Goal: Task Accomplishment & Management: Manage account settings

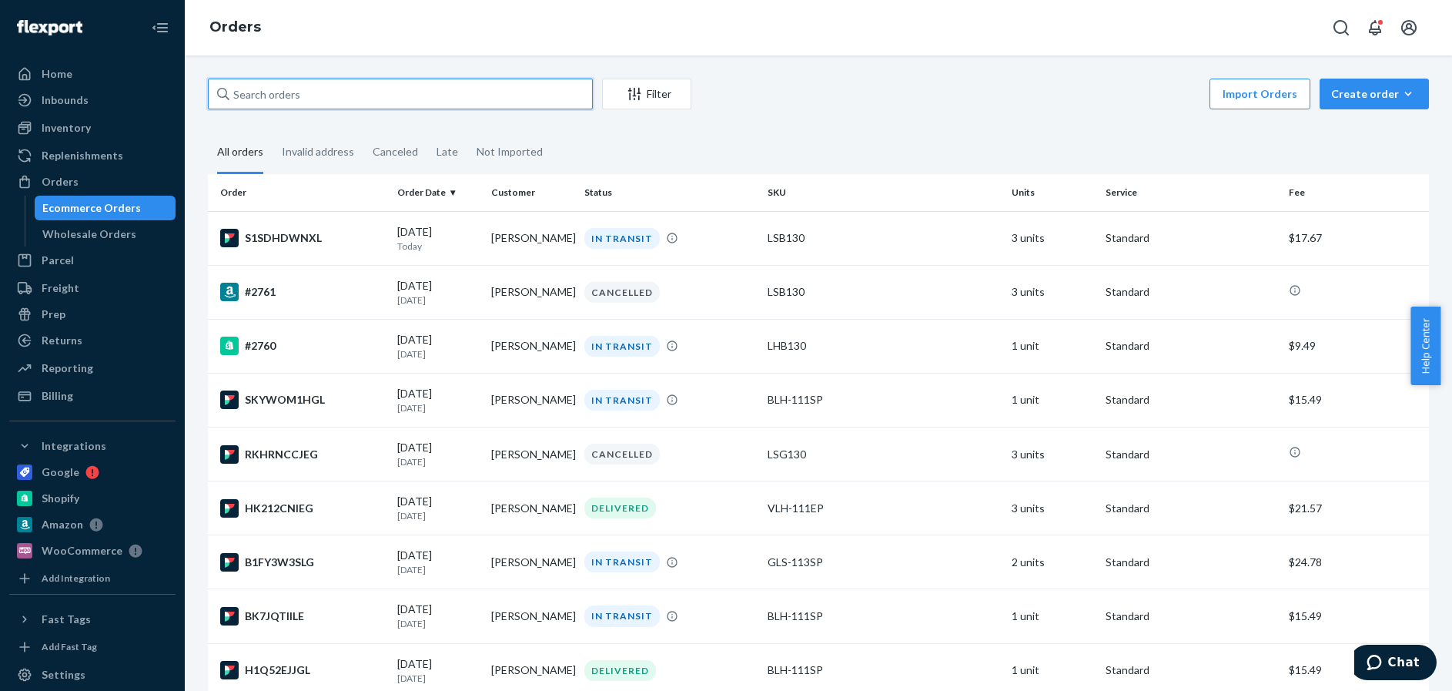
click at [272, 92] on input "text" at bounding box center [400, 94] width 385 height 31
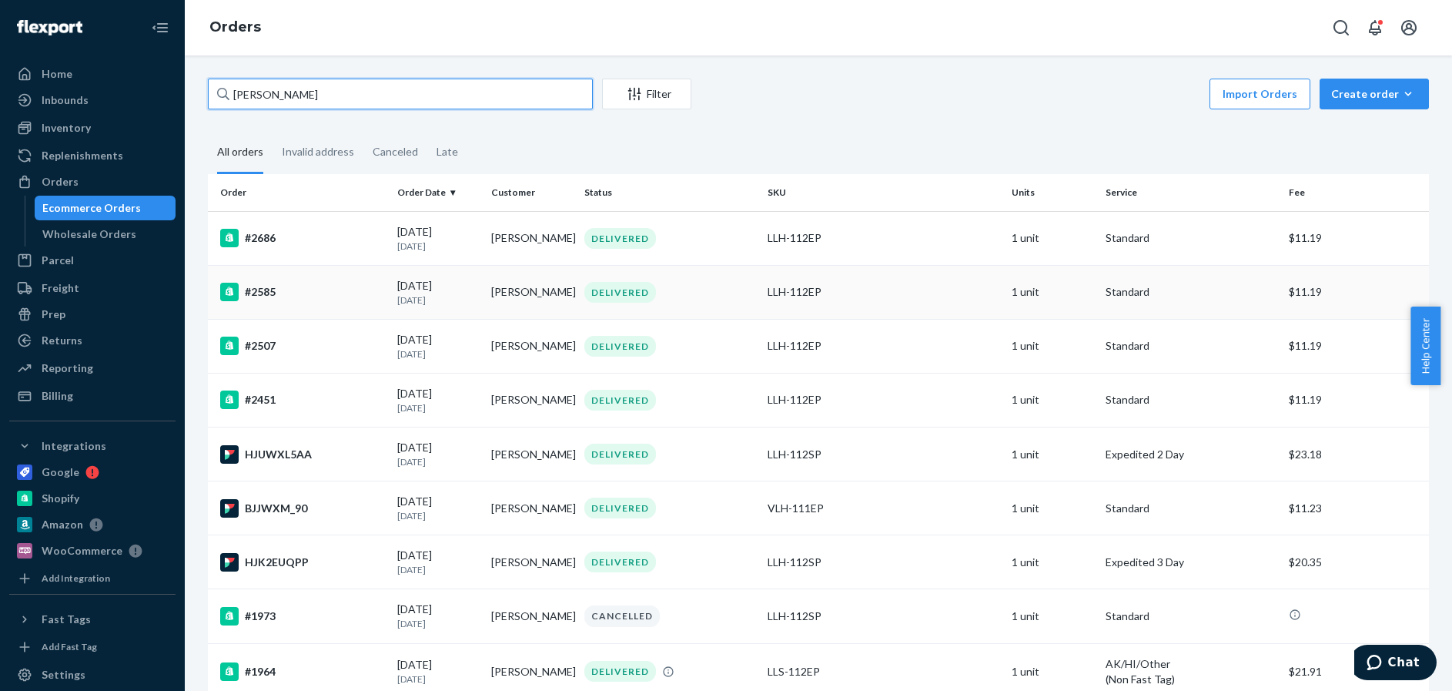
type input "[PERSON_NAME]"
click at [334, 289] on div "#2585" at bounding box center [302, 292] width 165 height 18
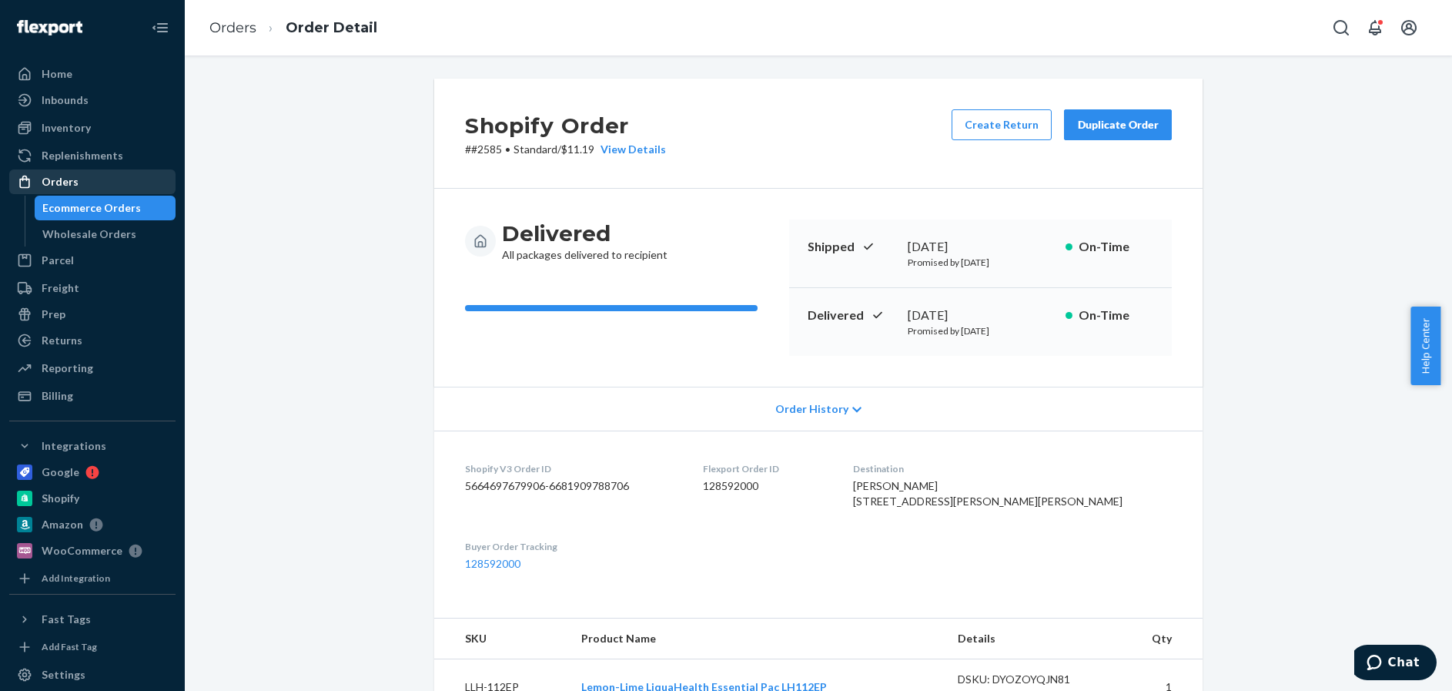
click at [67, 178] on div "Orders" at bounding box center [60, 181] width 37 height 15
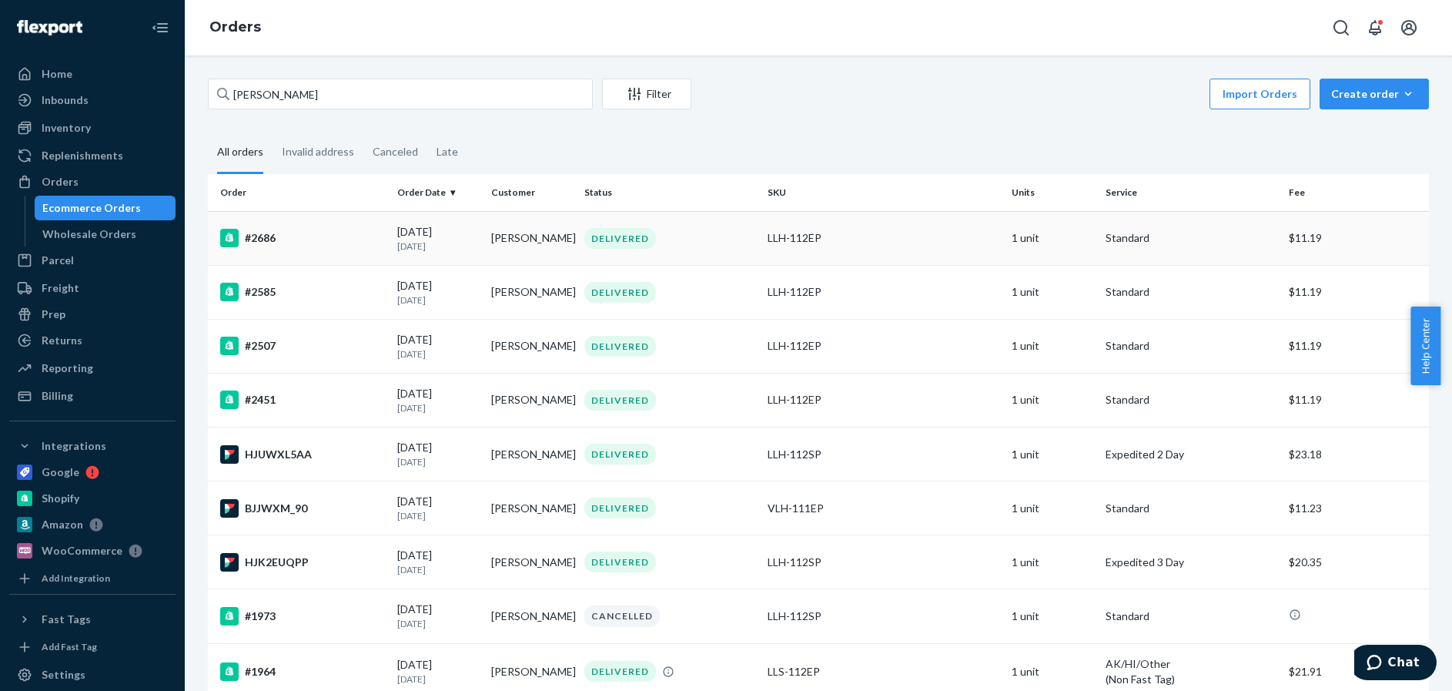
click at [330, 242] on div "#2686" at bounding box center [302, 238] width 165 height 18
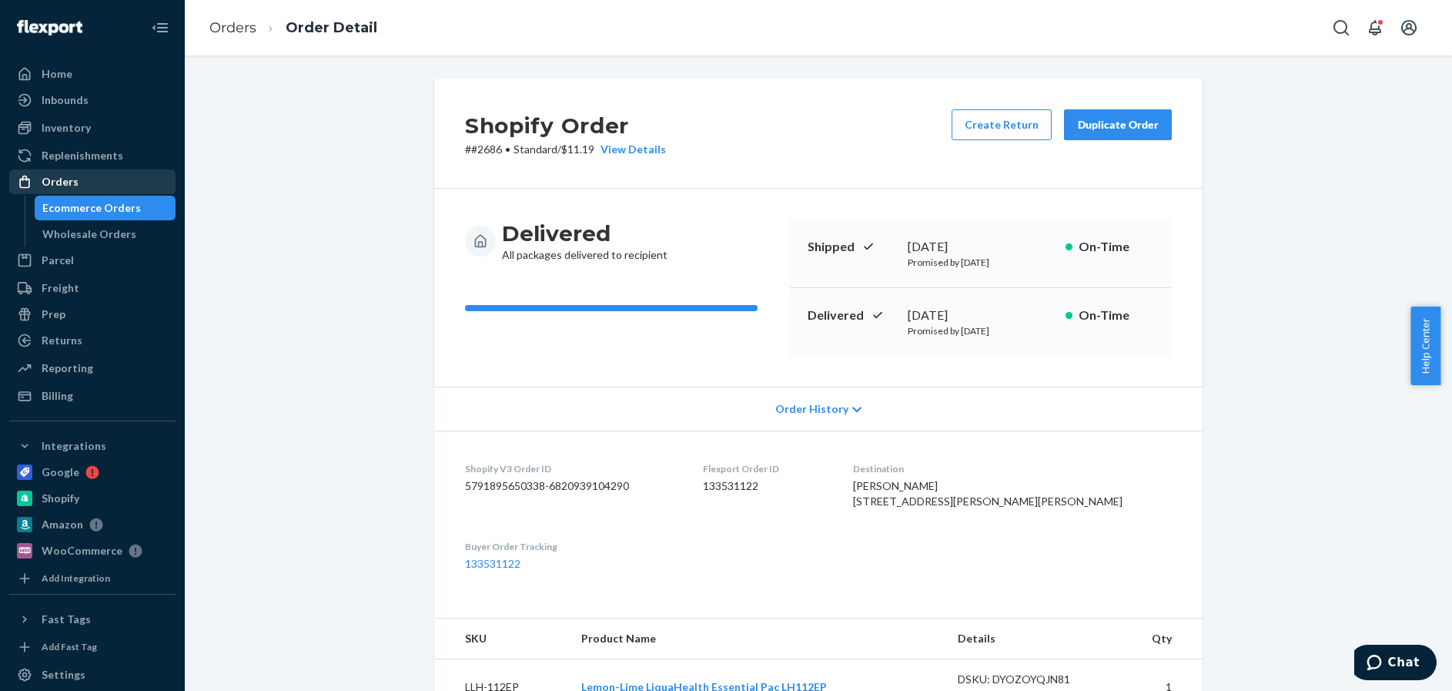
click at [67, 177] on div "Orders" at bounding box center [60, 181] width 37 height 15
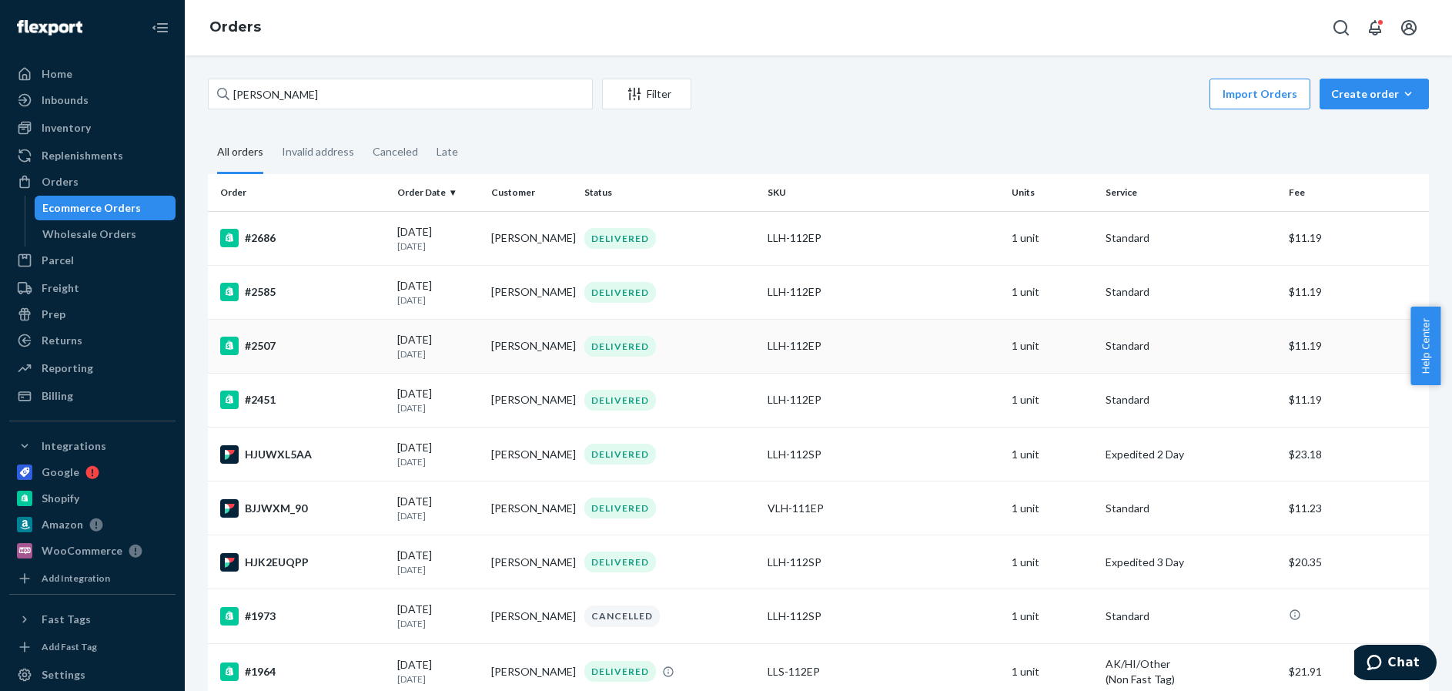
click at [325, 345] on div "#2507" at bounding box center [302, 345] width 165 height 18
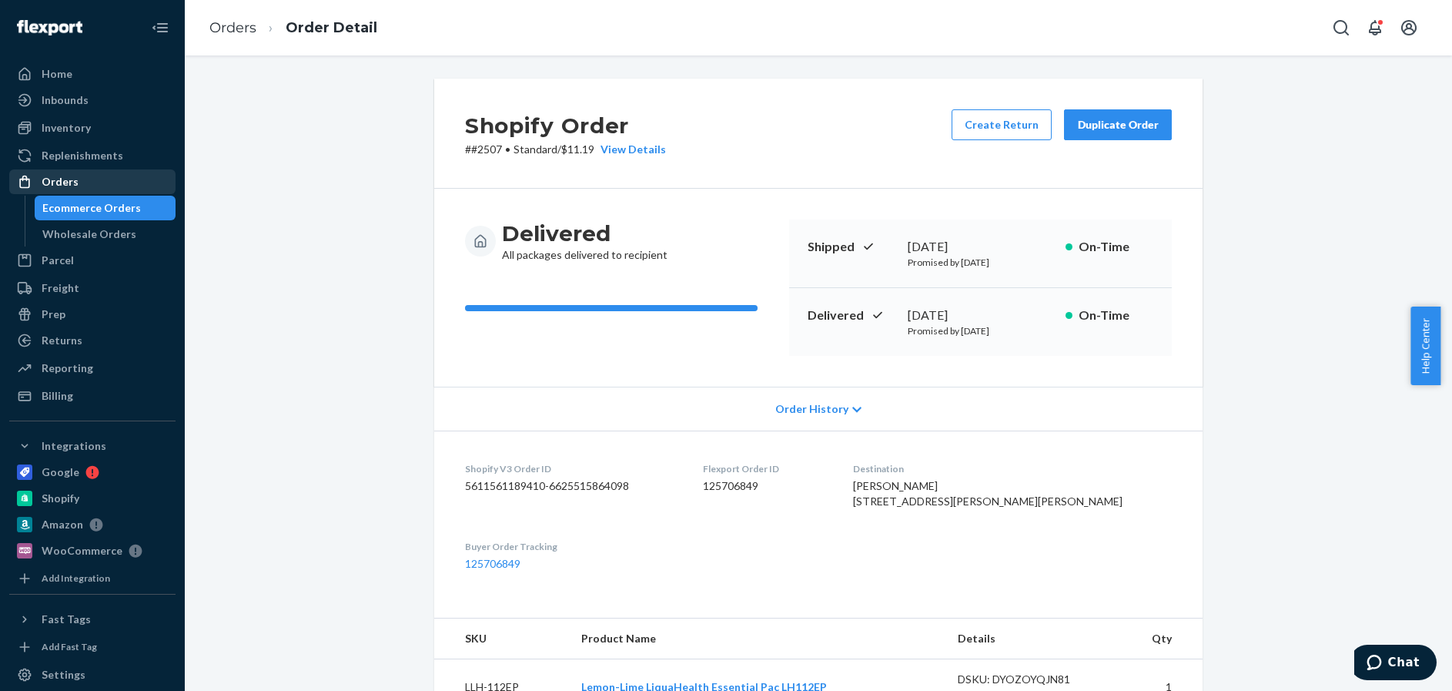
click at [60, 177] on div "Orders" at bounding box center [60, 181] width 37 height 15
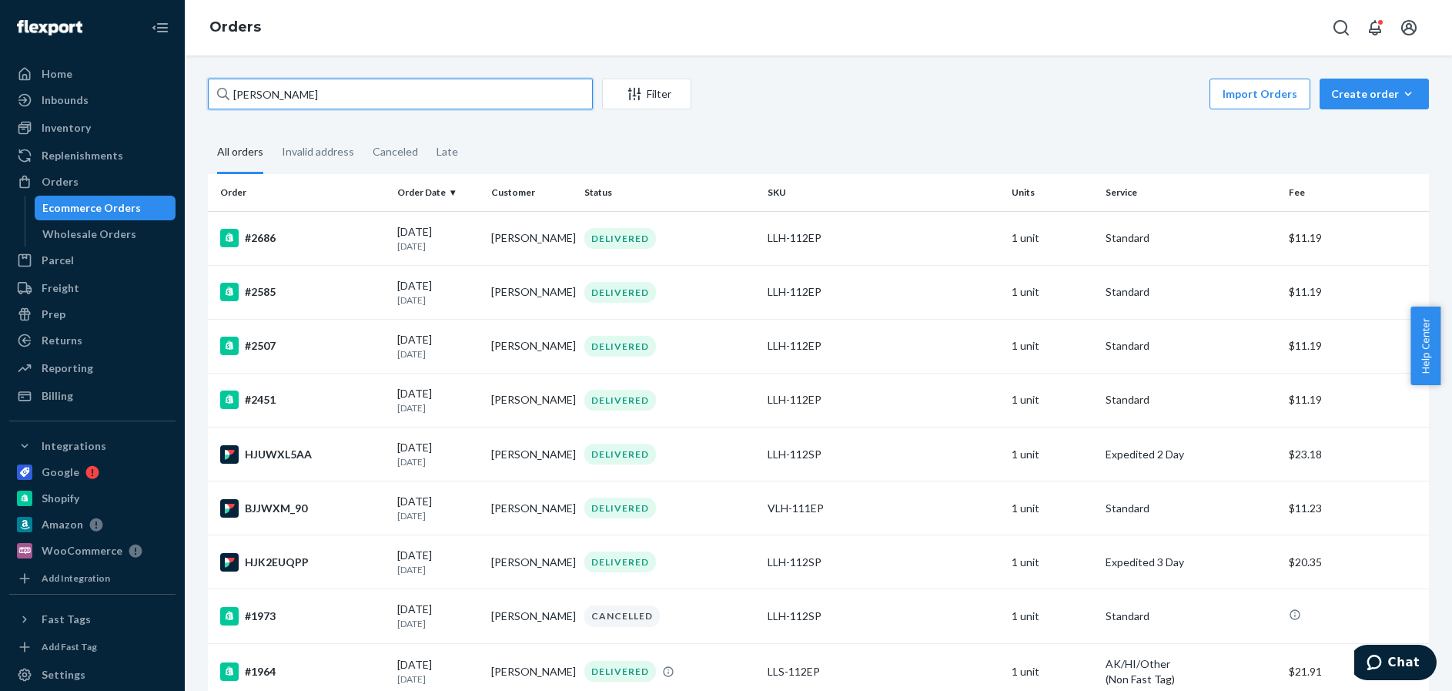
drag, startPoint x: 263, startPoint y: 97, endPoint x: 223, endPoint y: 97, distance: 39.3
click at [223, 97] on div "[PERSON_NAME]" at bounding box center [400, 94] width 385 height 31
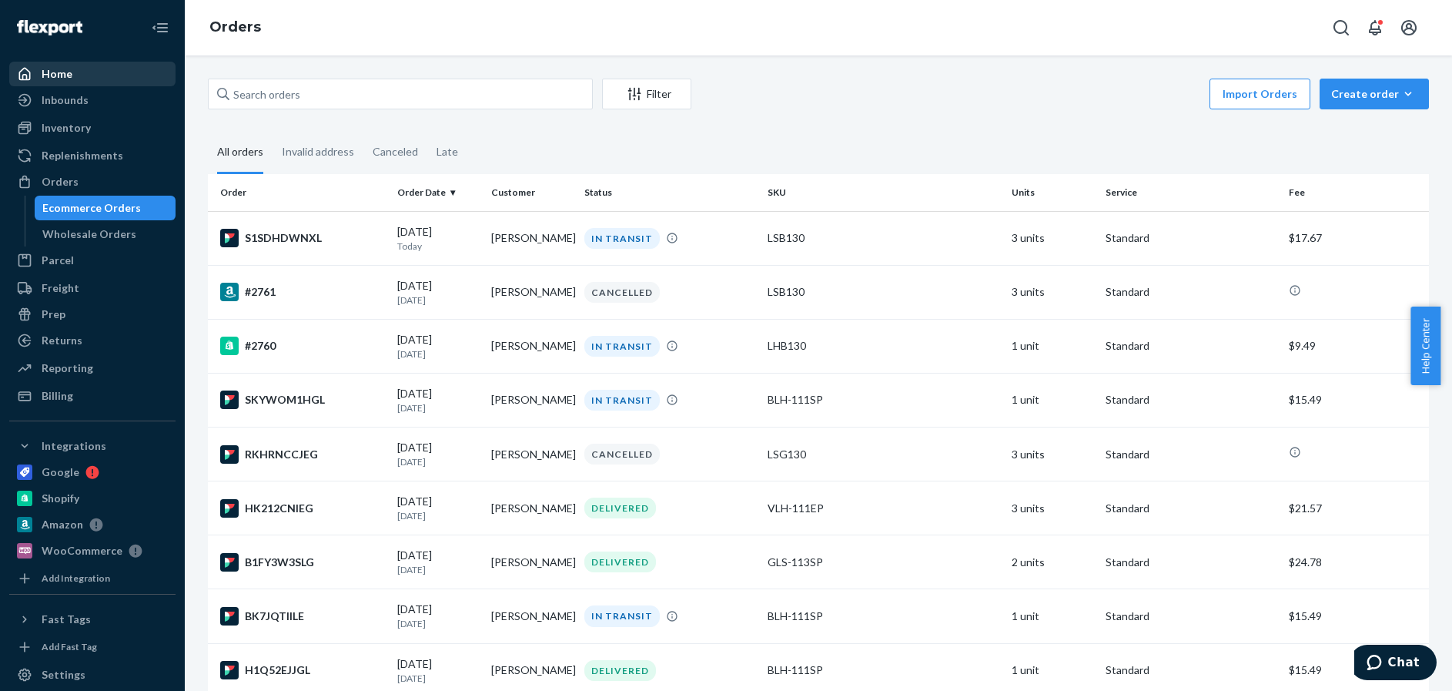
click at [50, 72] on div "Home" at bounding box center [57, 73] width 31 height 15
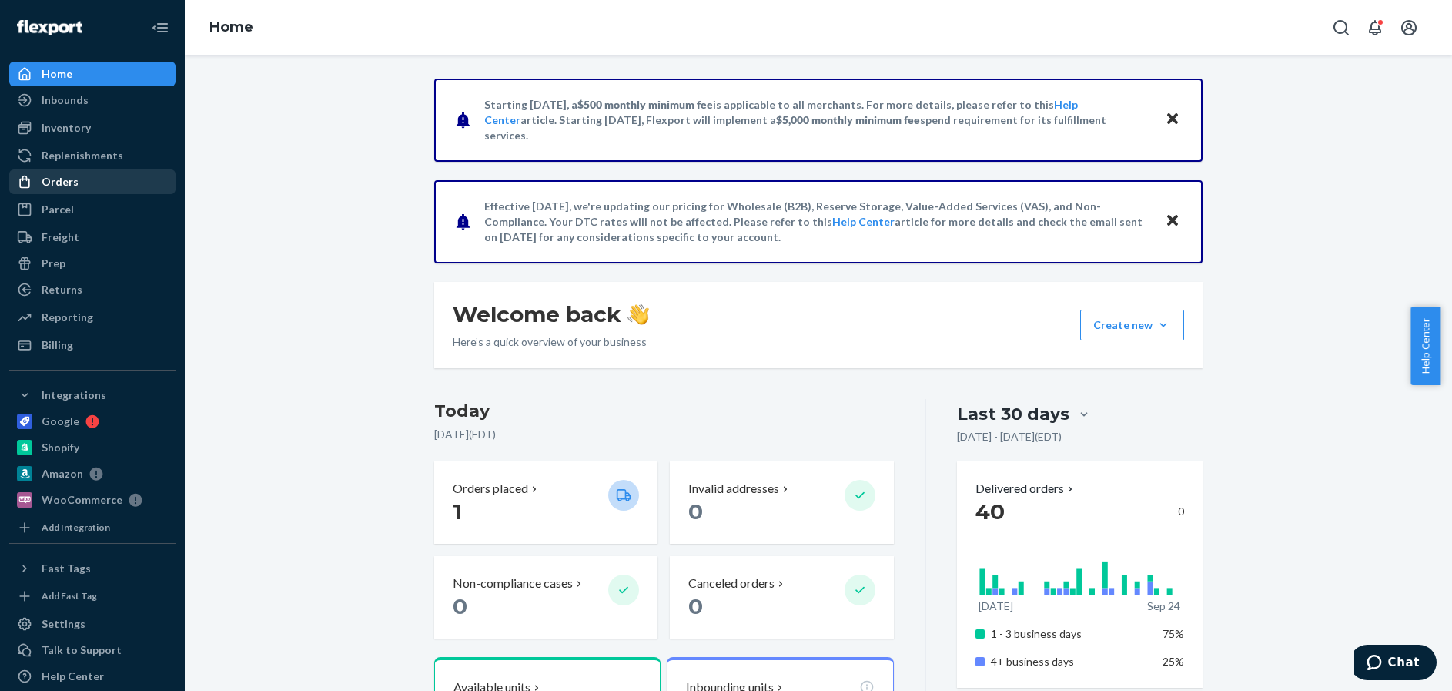
click at [62, 178] on div "Orders" at bounding box center [60, 181] width 37 height 15
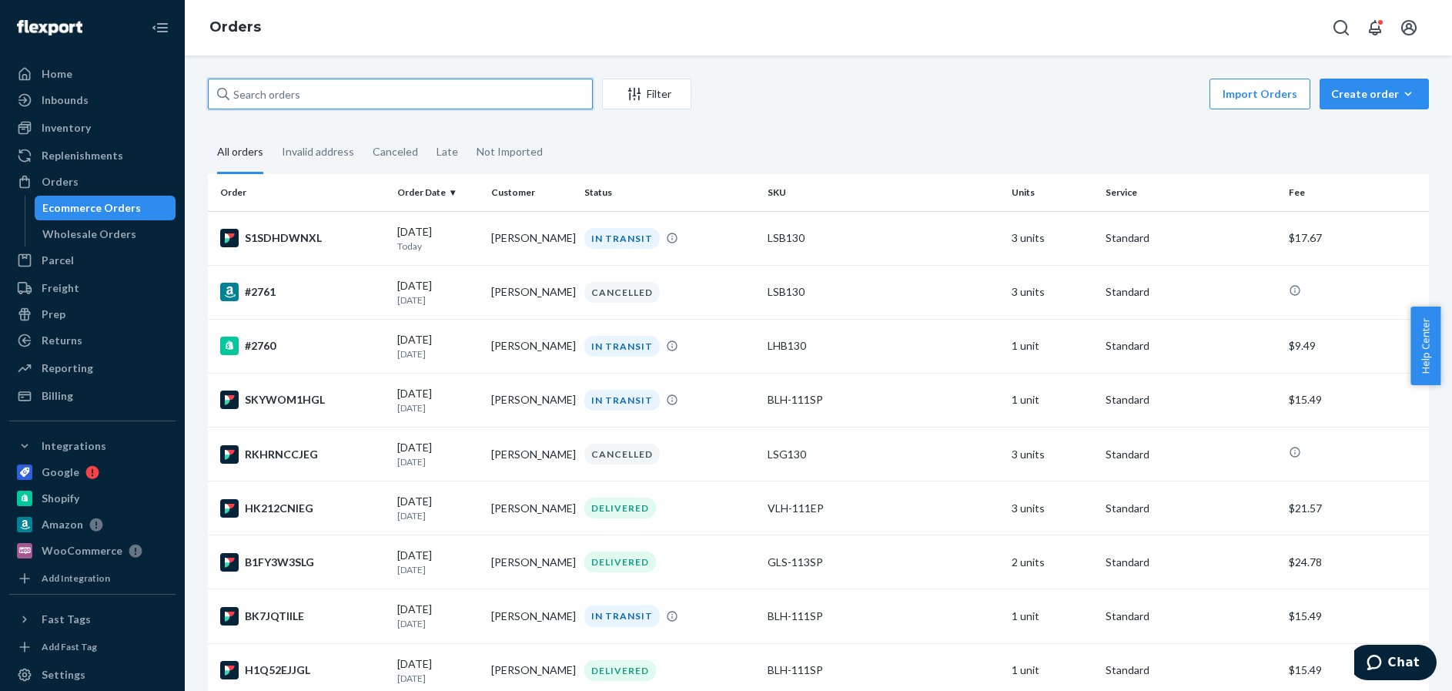
click at [272, 89] on input "text" at bounding box center [400, 94] width 385 height 31
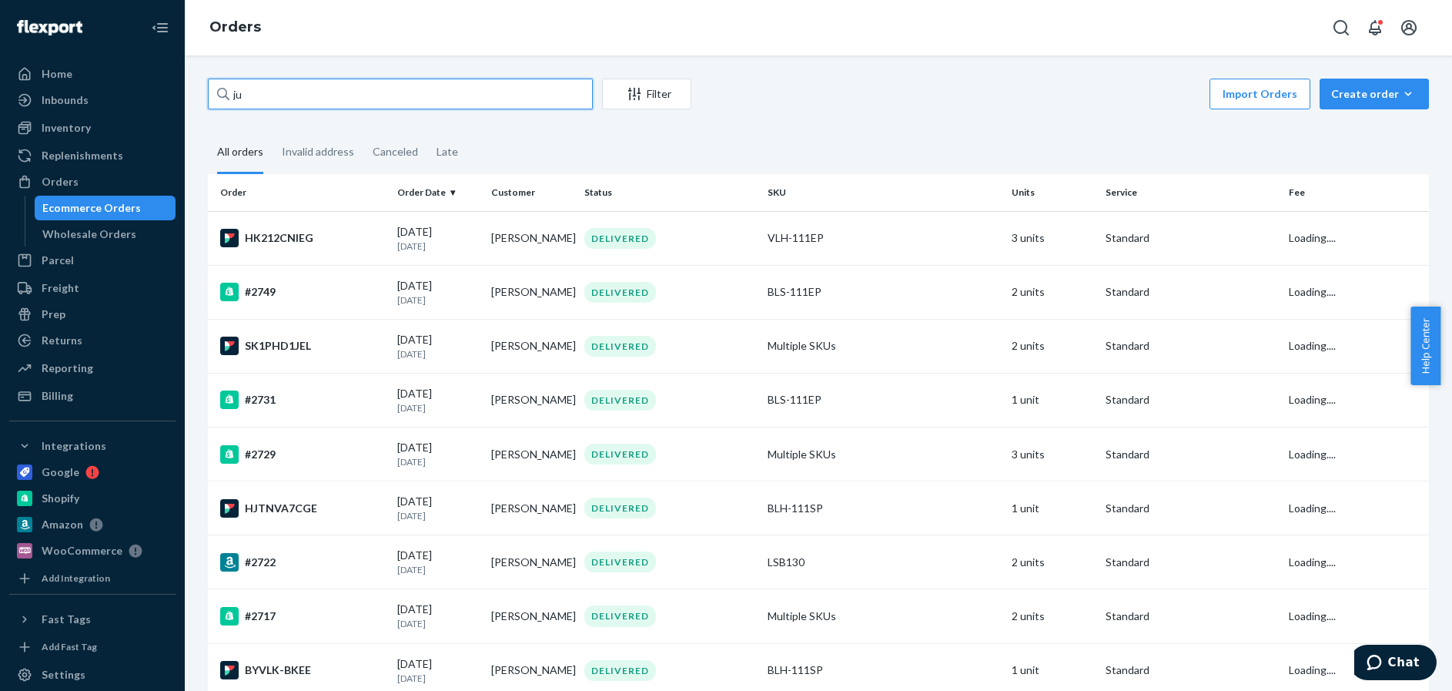
type input "jua"
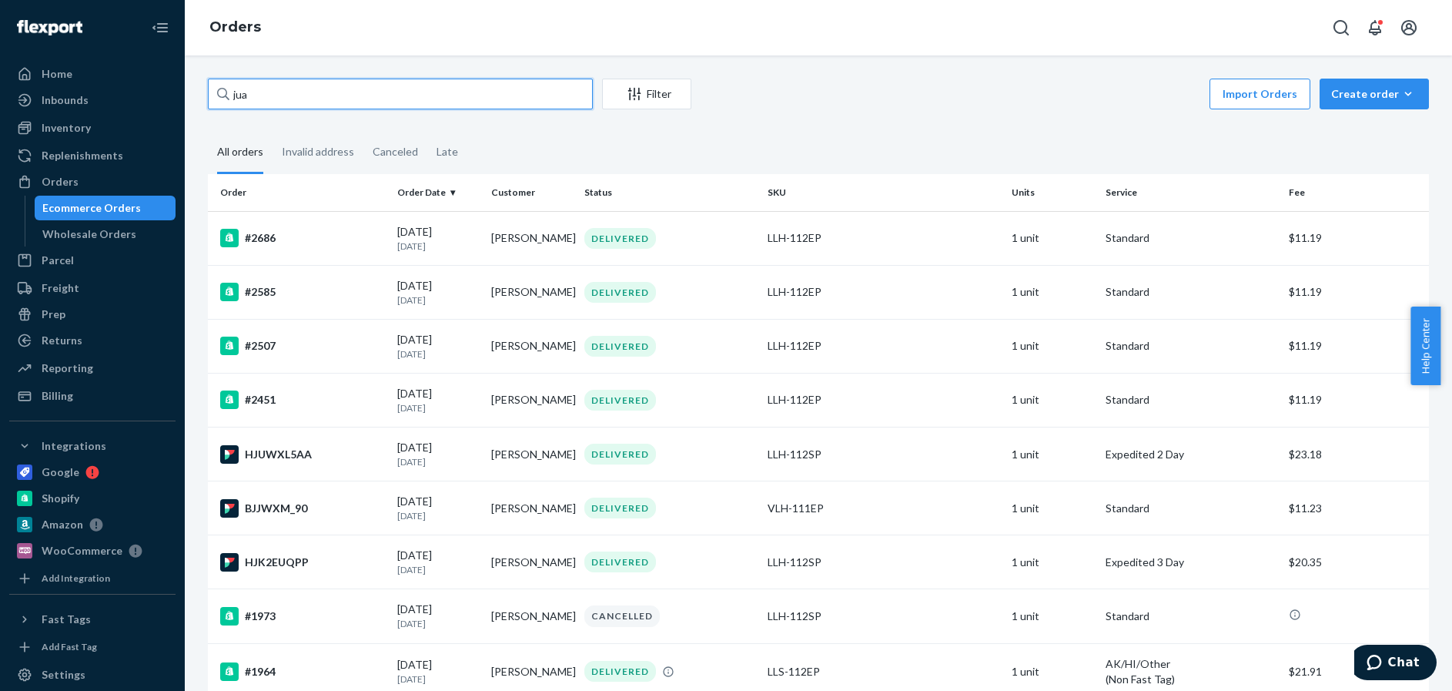
drag, startPoint x: 267, startPoint y: 98, endPoint x: 215, endPoint y: 92, distance: 52.7
click at [220, 96] on div "jua" at bounding box center [400, 94] width 385 height 31
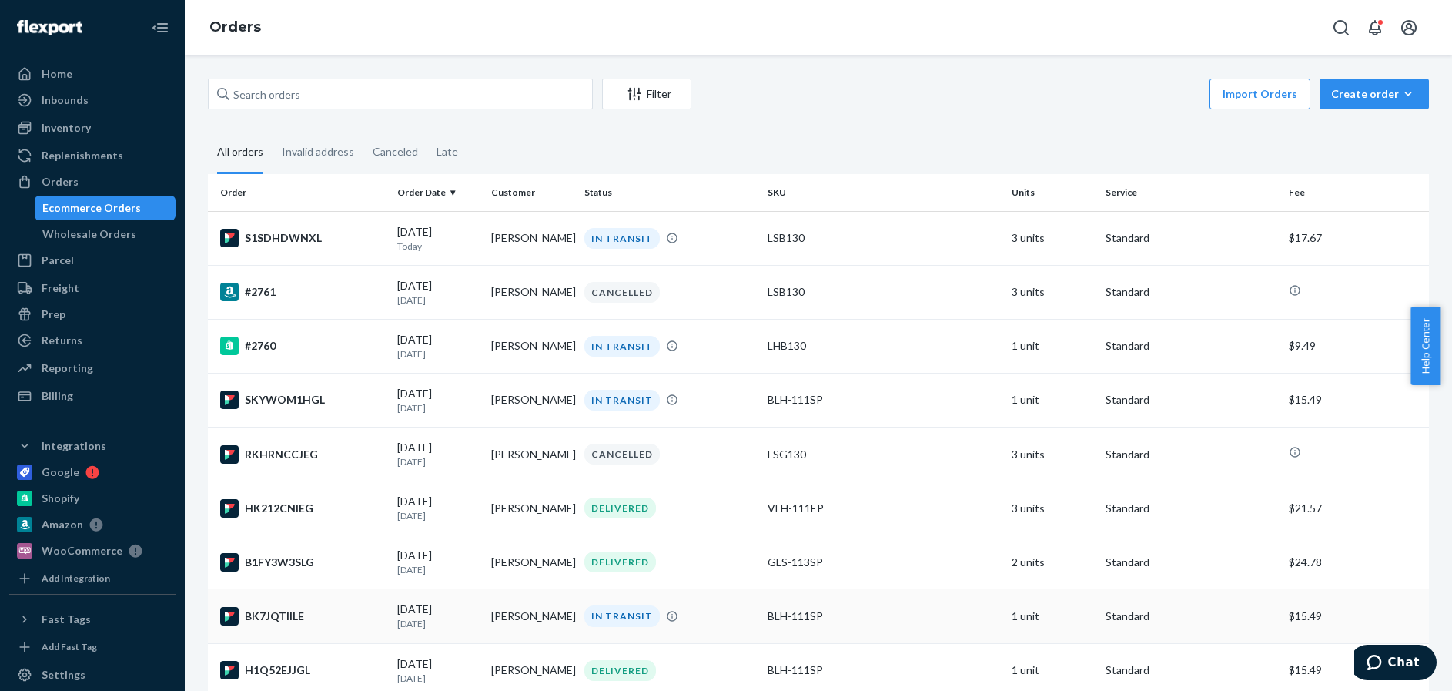
click at [342, 624] on div "BK7JQTIILE" at bounding box center [302, 616] width 165 height 18
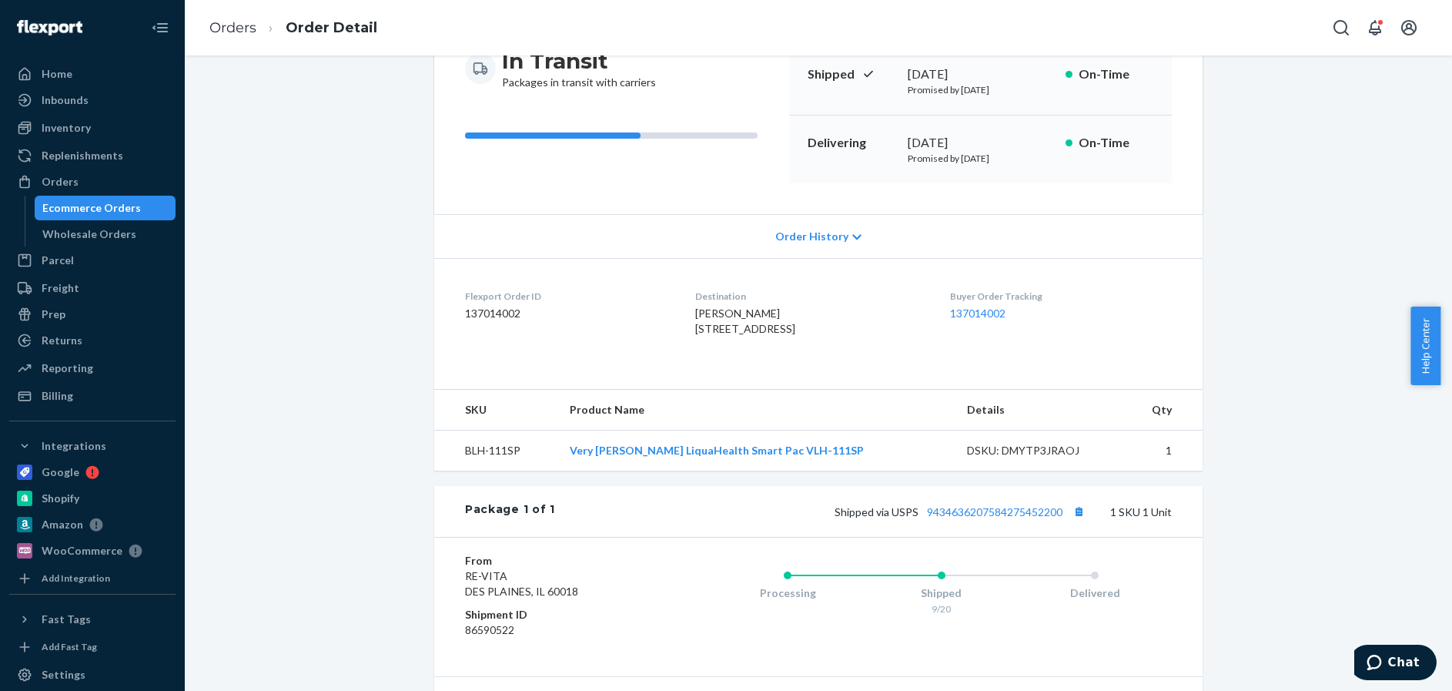
scroll to position [231, 0]
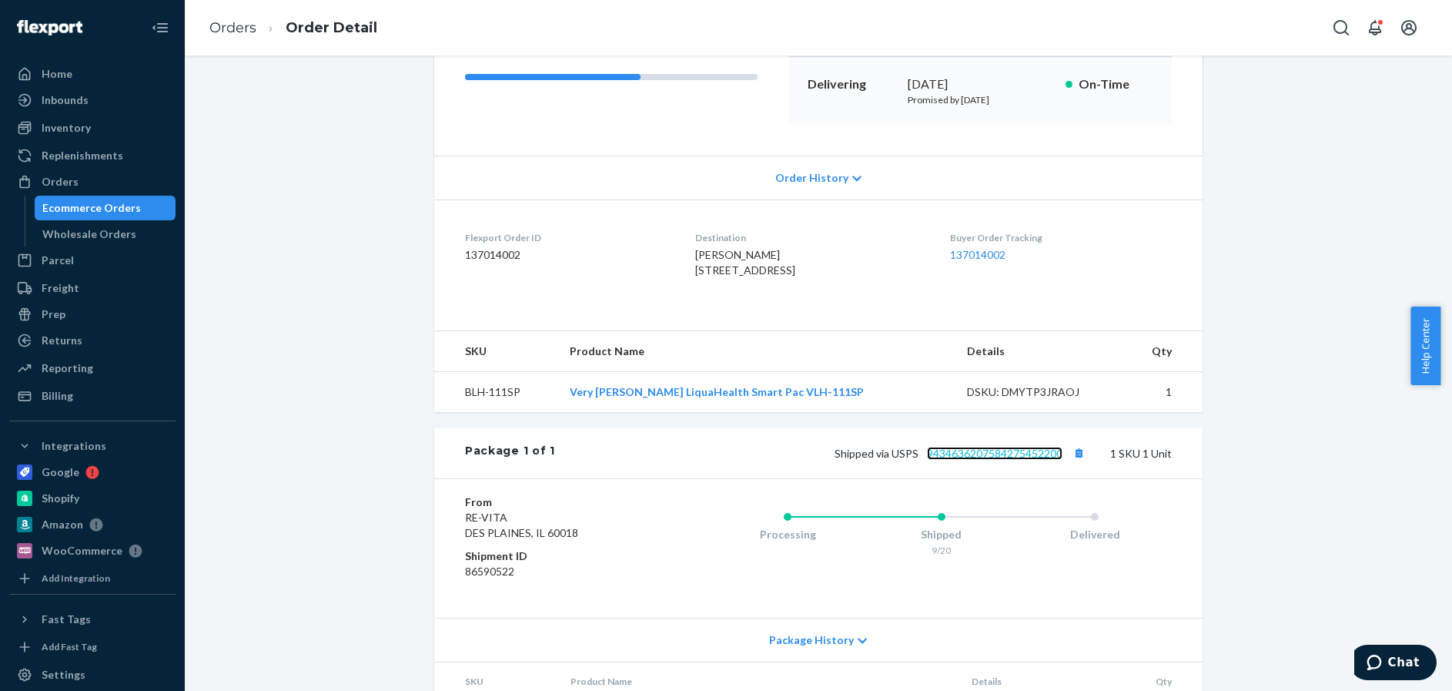
click at [994, 460] on link "9434636207584275452200" at bounding box center [995, 453] width 136 height 13
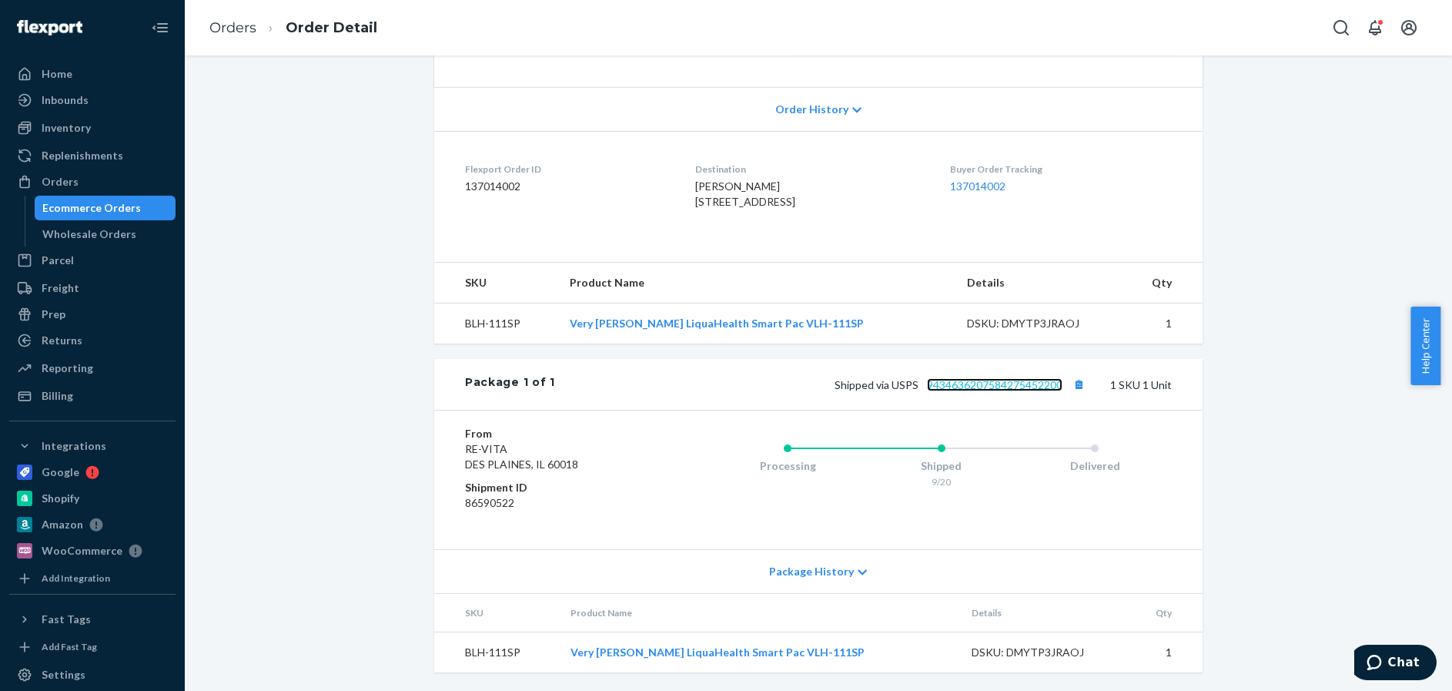
scroll to position [0, 0]
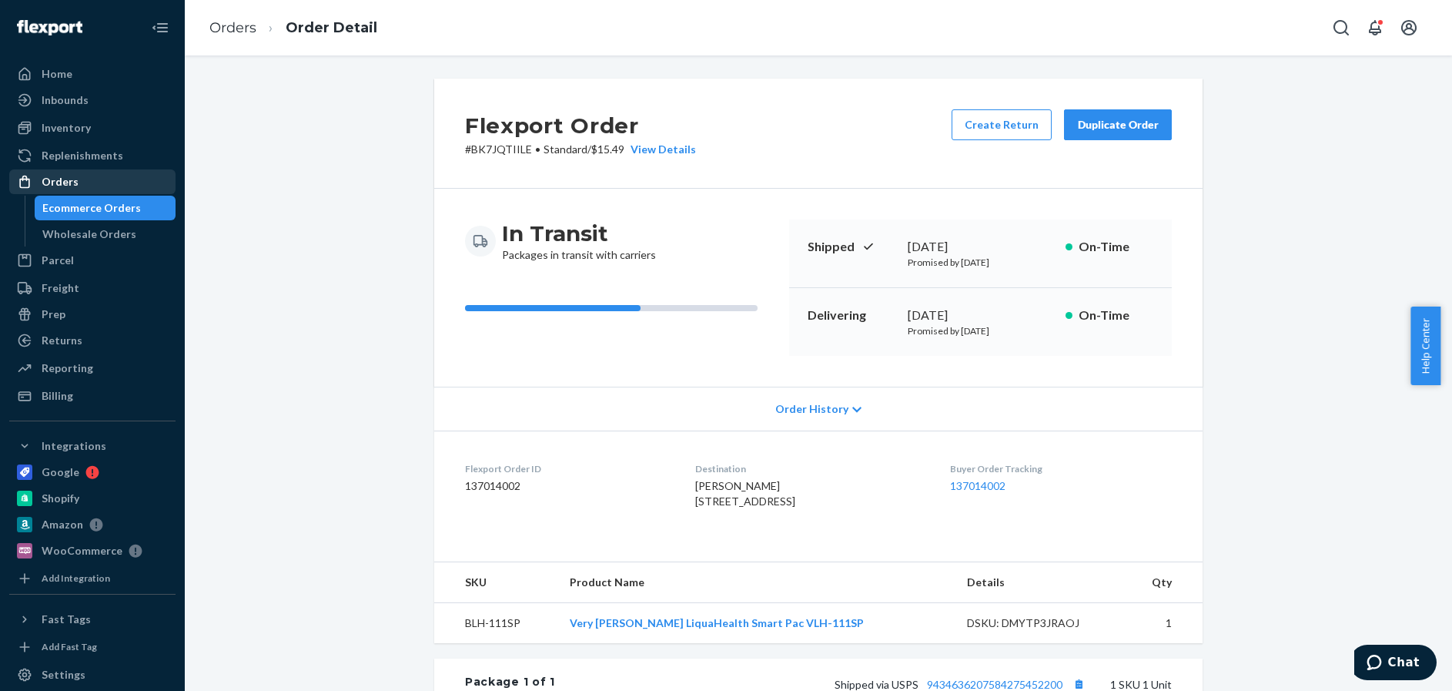
click at [56, 180] on div "Orders" at bounding box center [60, 181] width 37 height 15
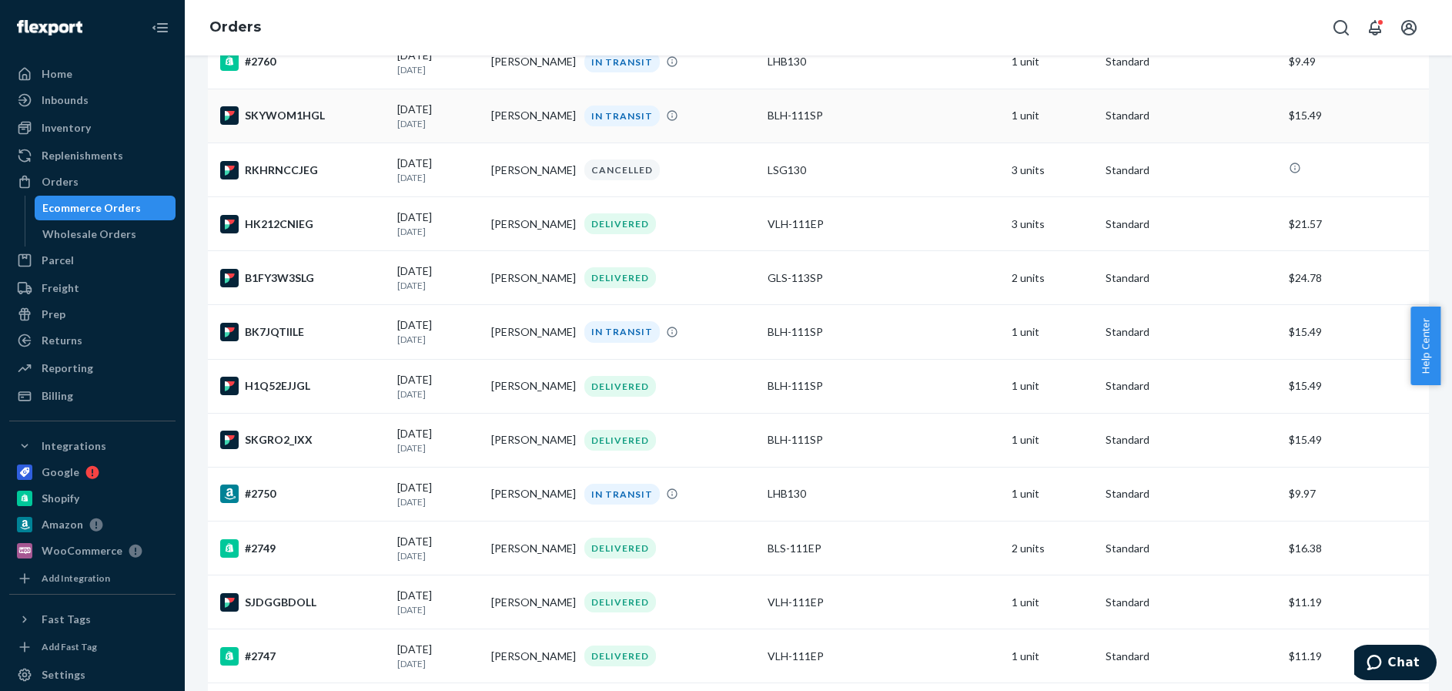
scroll to position [308, 0]
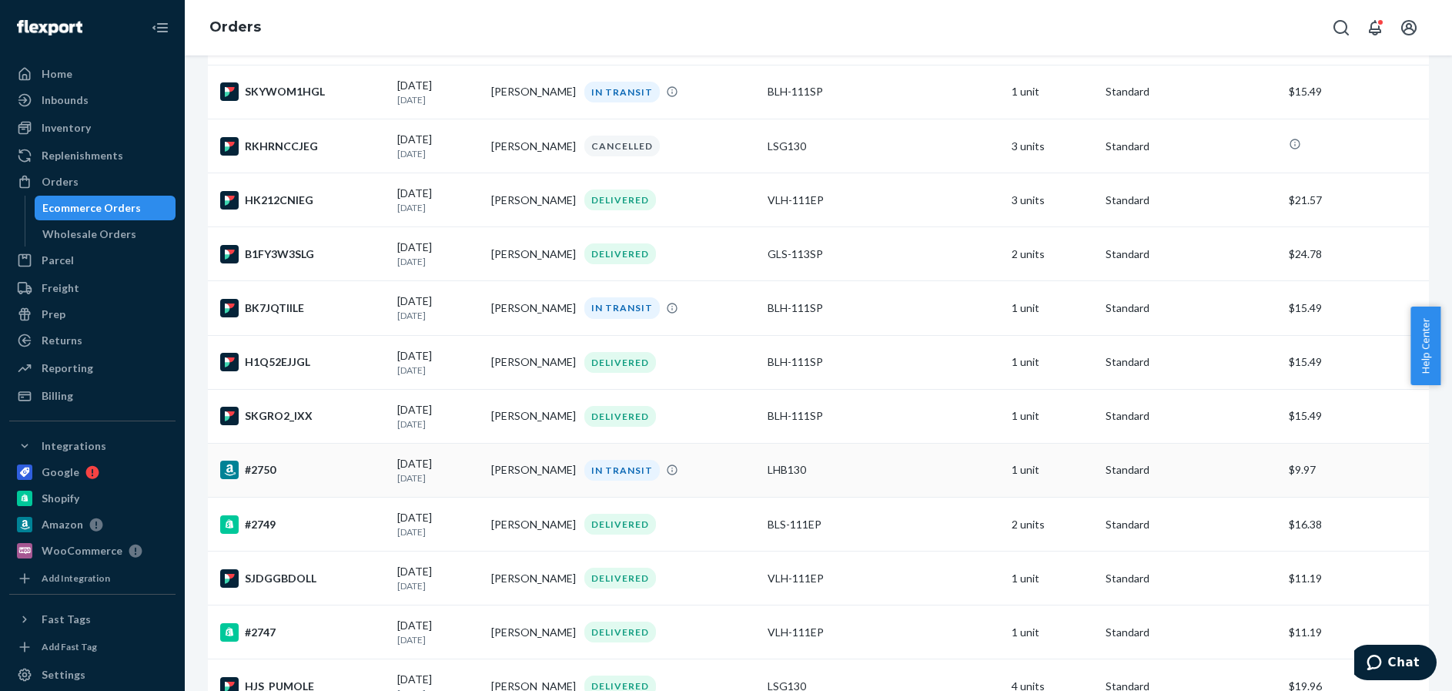
click at [331, 479] on div "#2750" at bounding box center [302, 469] width 165 height 18
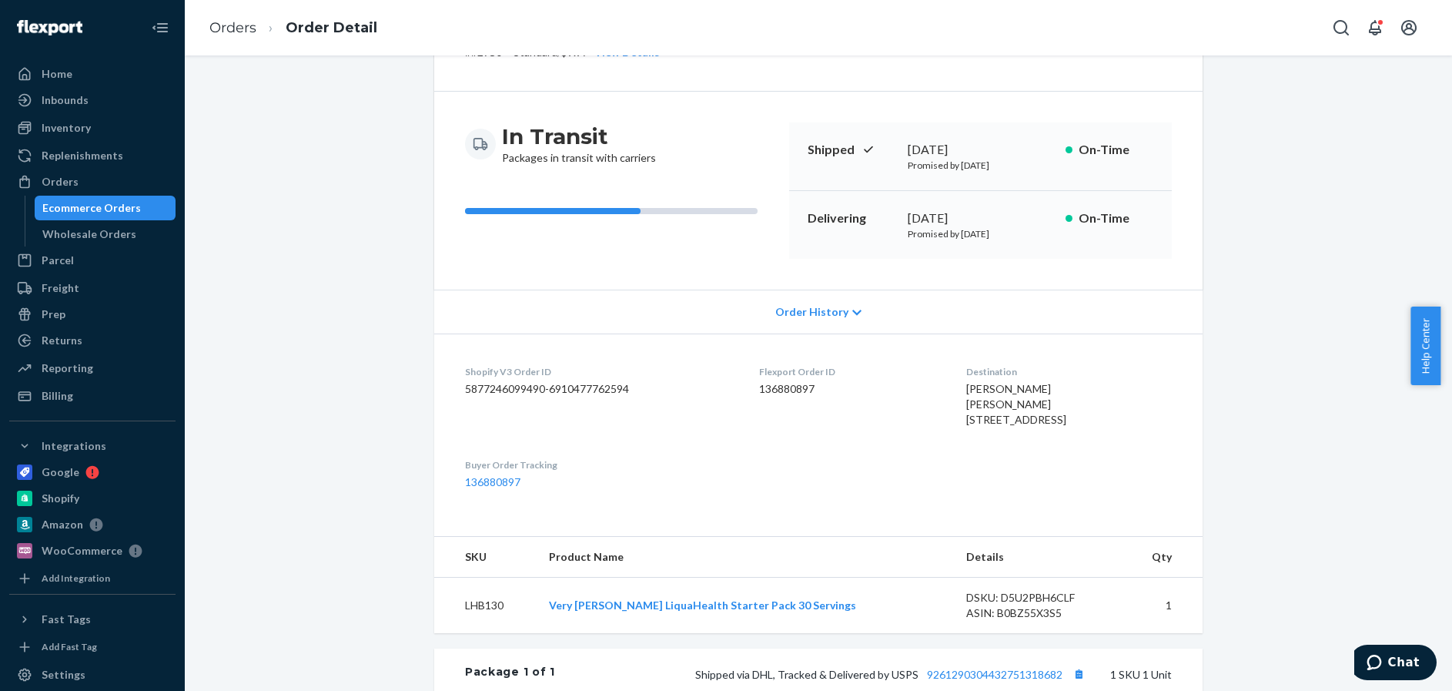
scroll to position [154, 0]
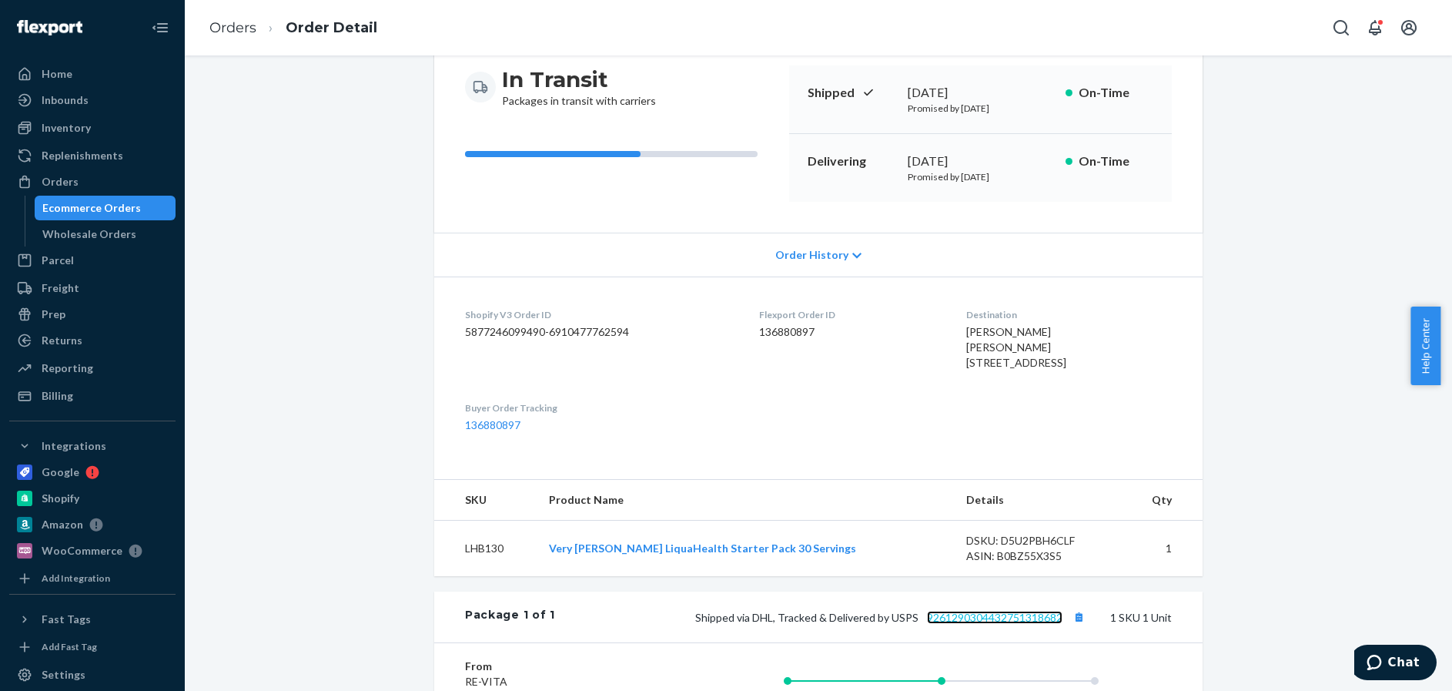
click at [1008, 624] on link "9261290304432751318682" at bounding box center [995, 617] width 136 height 13
click at [63, 177] on div "Orders" at bounding box center [60, 181] width 37 height 15
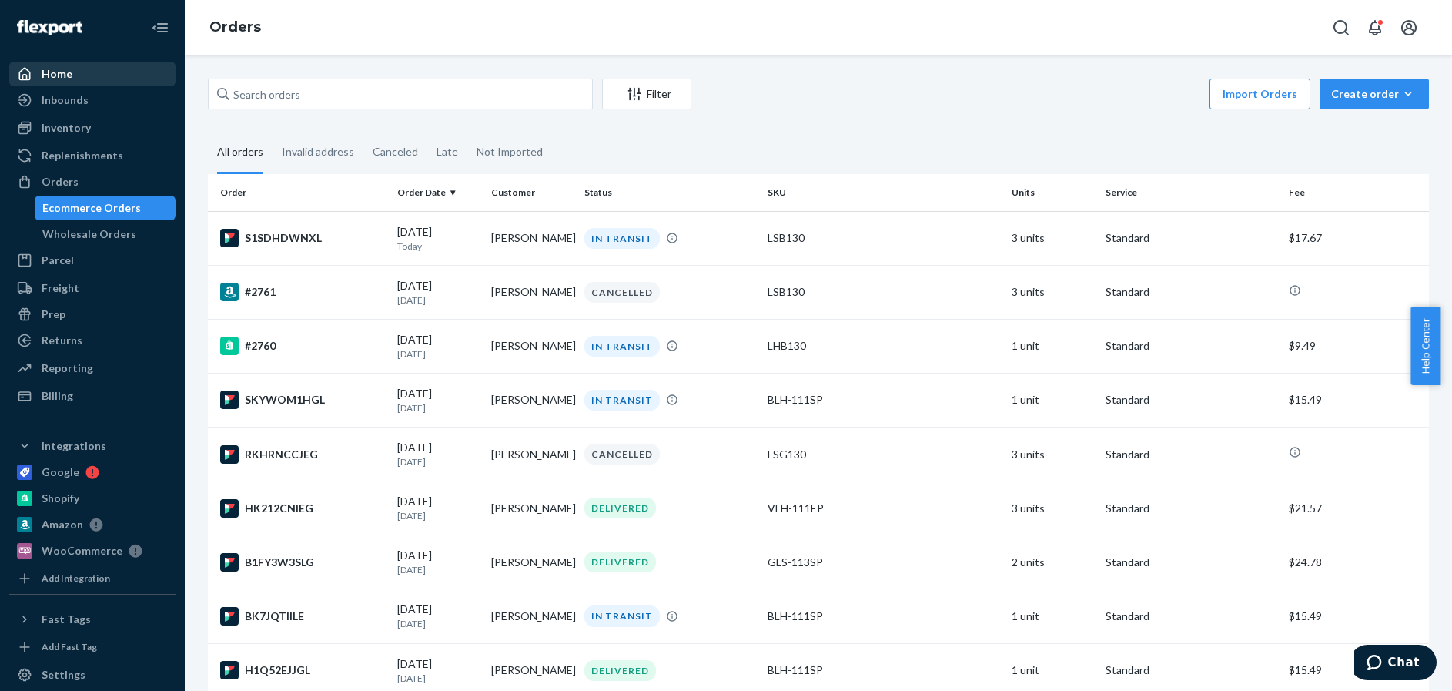
click at [59, 72] on div "Home" at bounding box center [57, 73] width 31 height 15
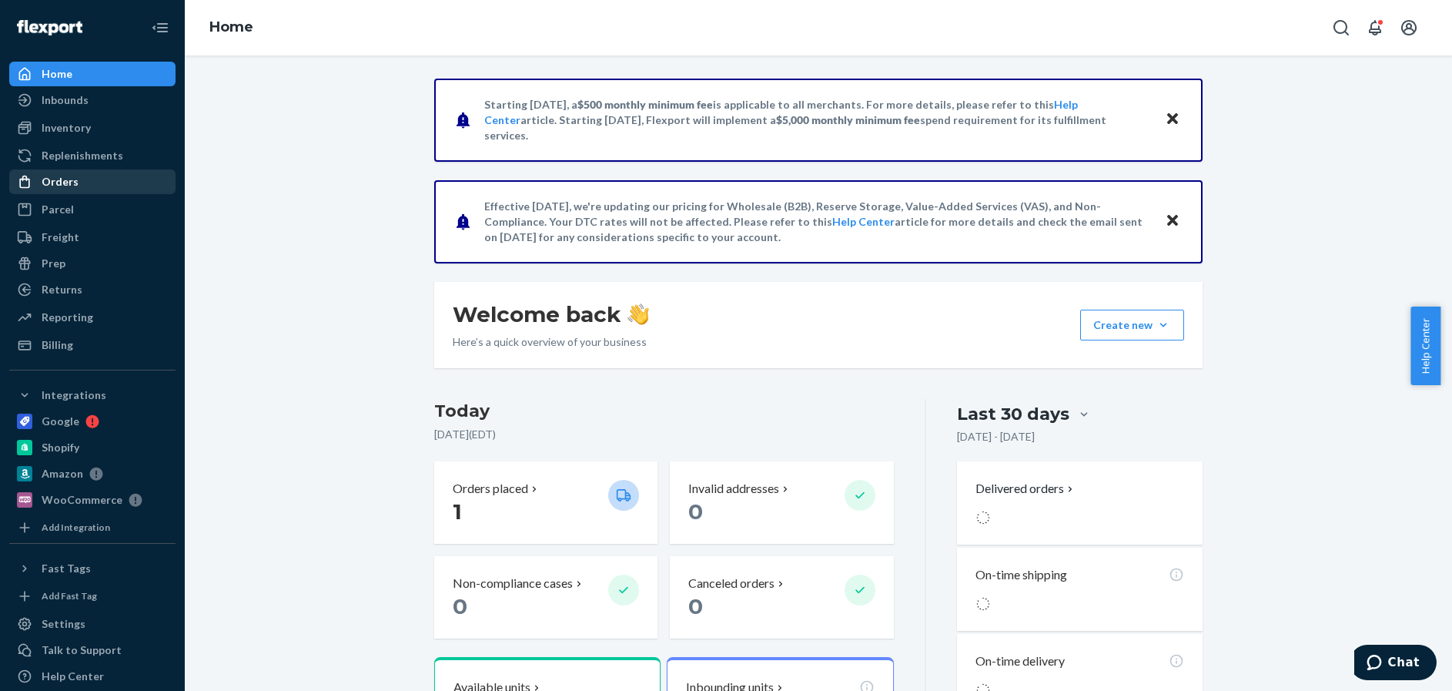
click at [59, 179] on div "Orders" at bounding box center [60, 181] width 37 height 15
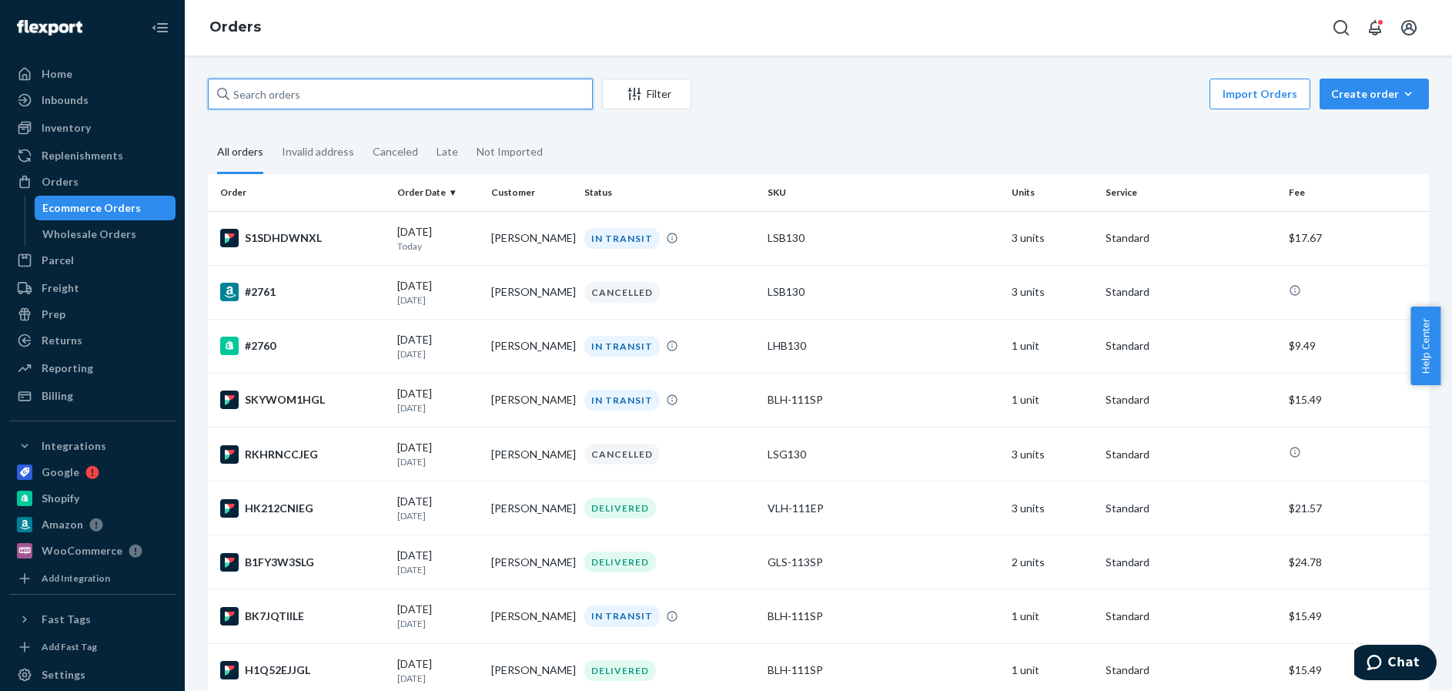
click at [333, 93] on input "text" at bounding box center [400, 94] width 385 height 31
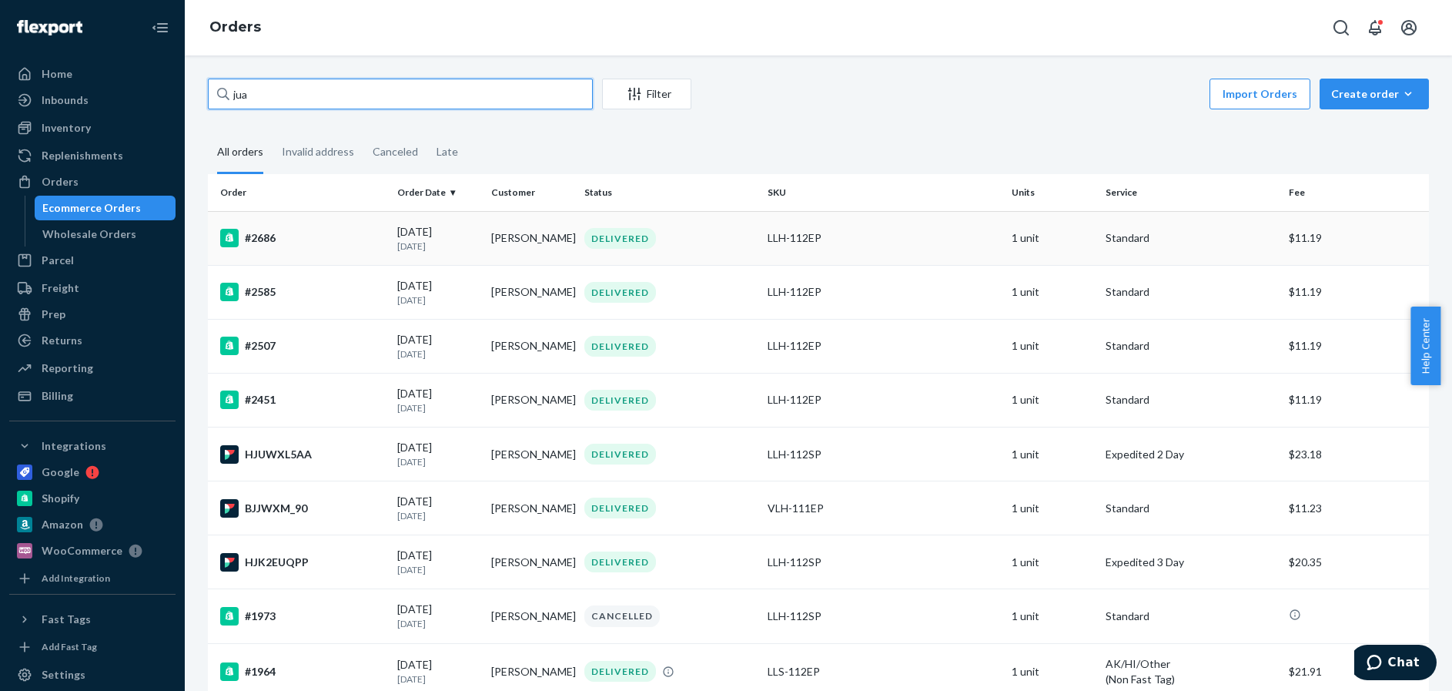
type input "jua"
click at [368, 241] on div "#2686" at bounding box center [302, 238] width 165 height 18
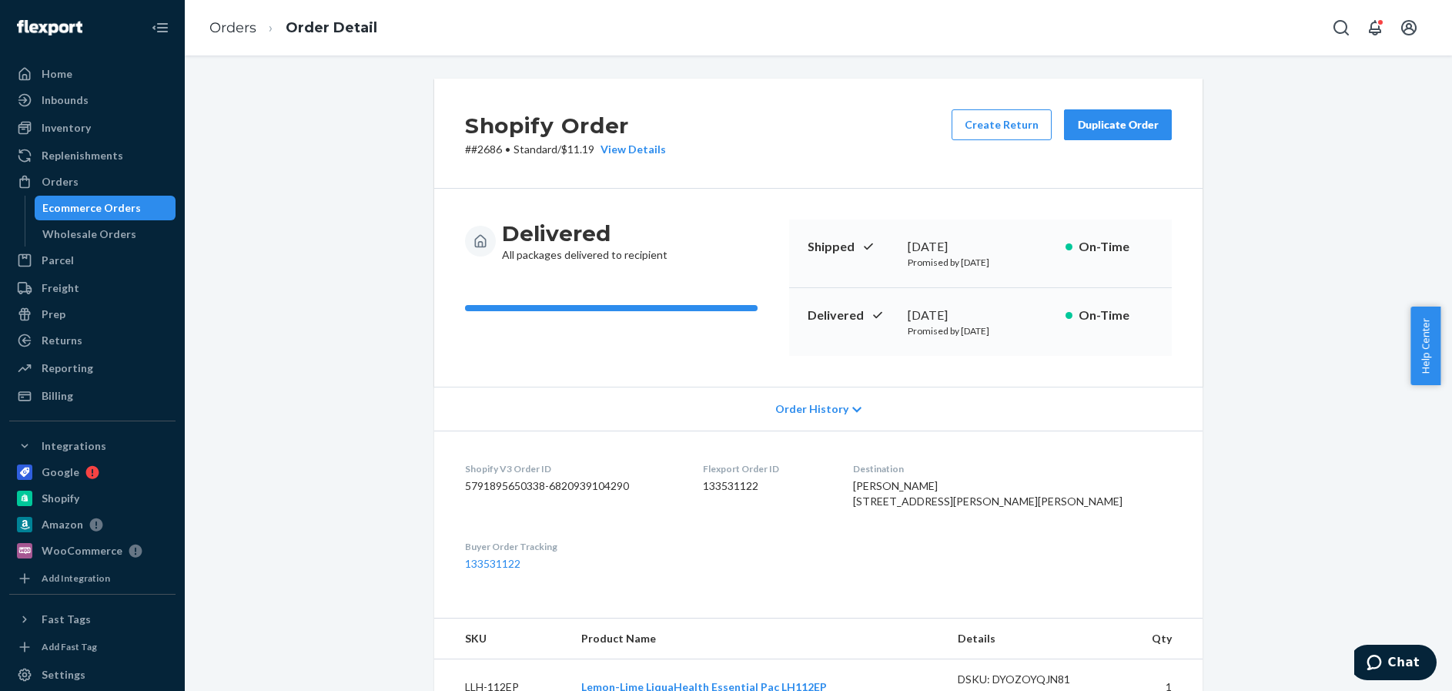
click at [1112, 125] on div "Duplicate Order" at bounding box center [1118, 124] width 82 height 15
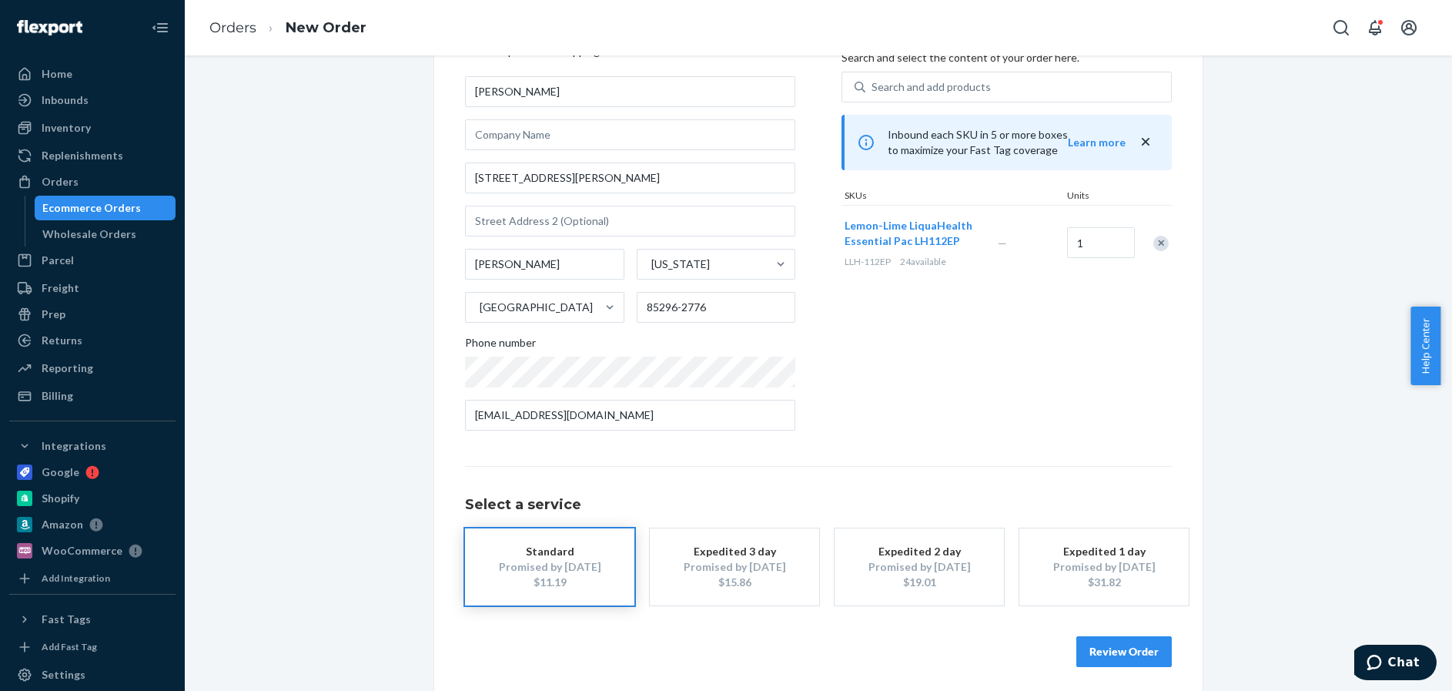
scroll to position [88, 0]
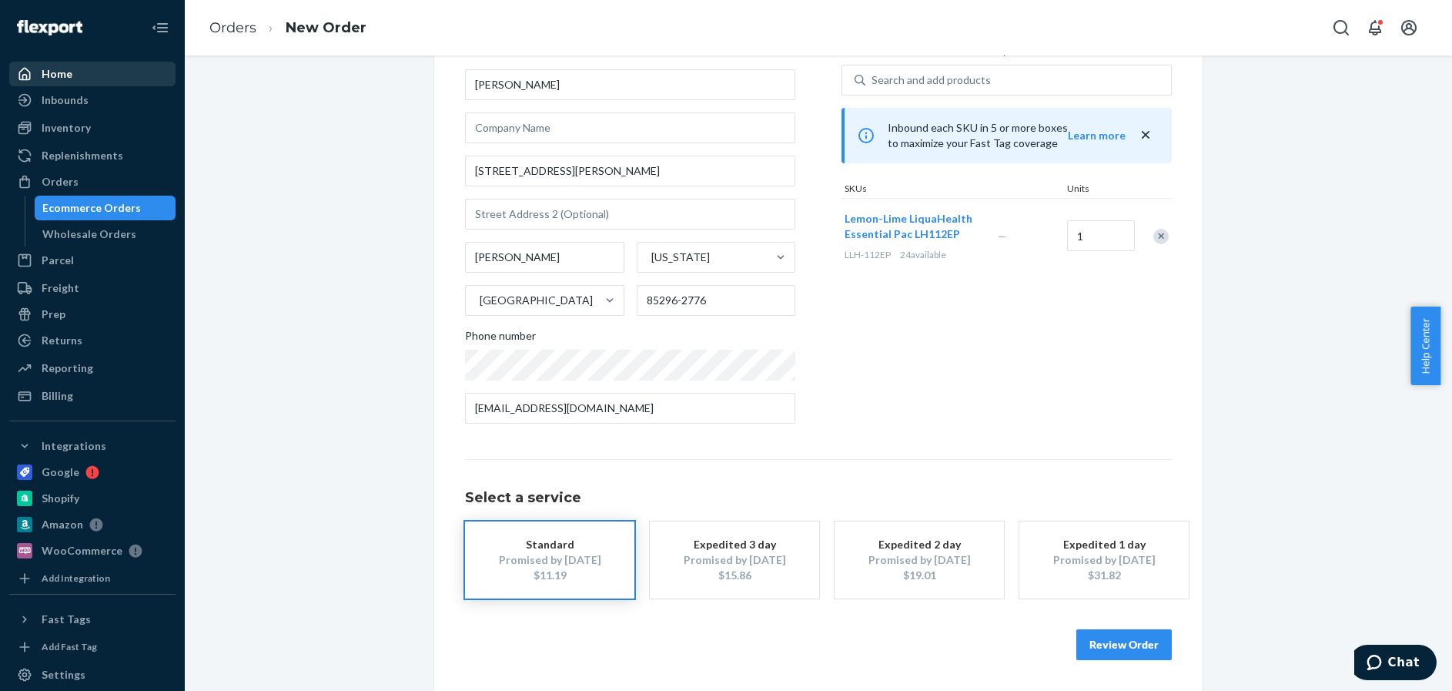
click at [57, 71] on div "Home" at bounding box center [57, 73] width 31 height 15
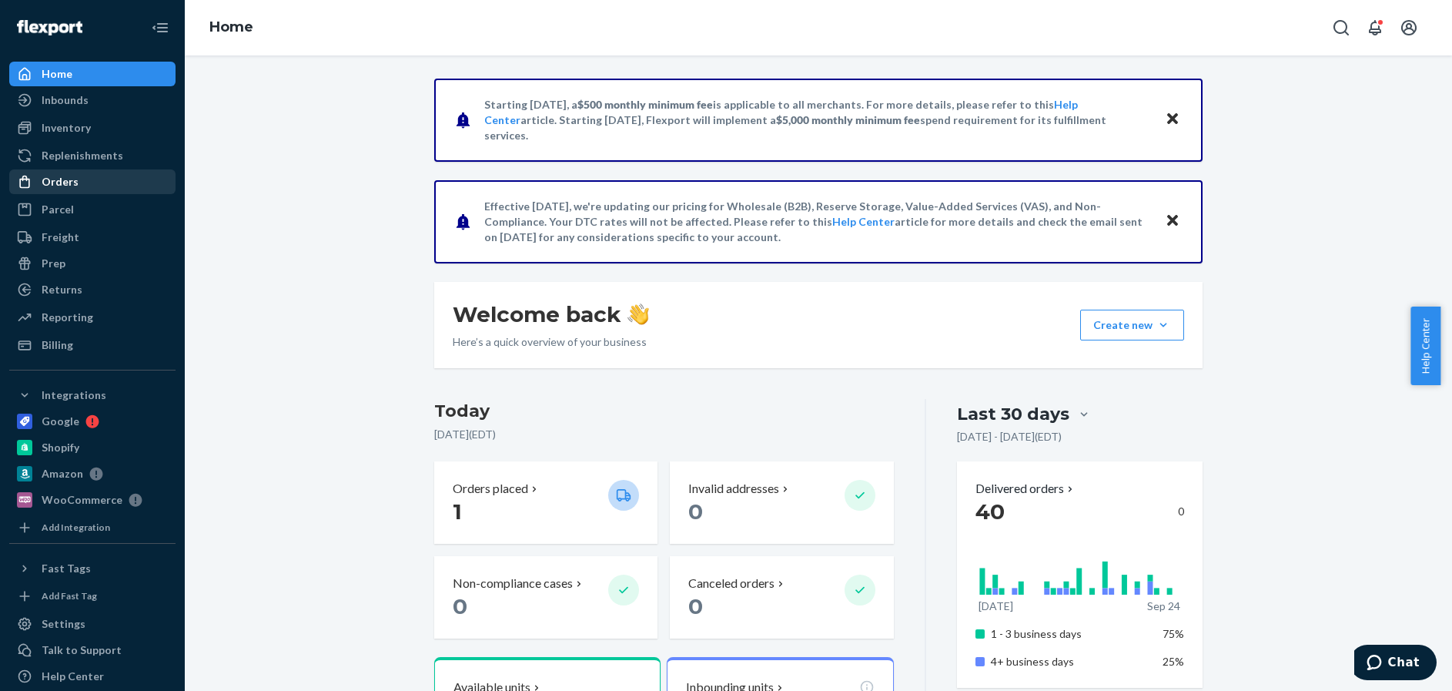
click at [54, 181] on div "Orders" at bounding box center [60, 181] width 37 height 15
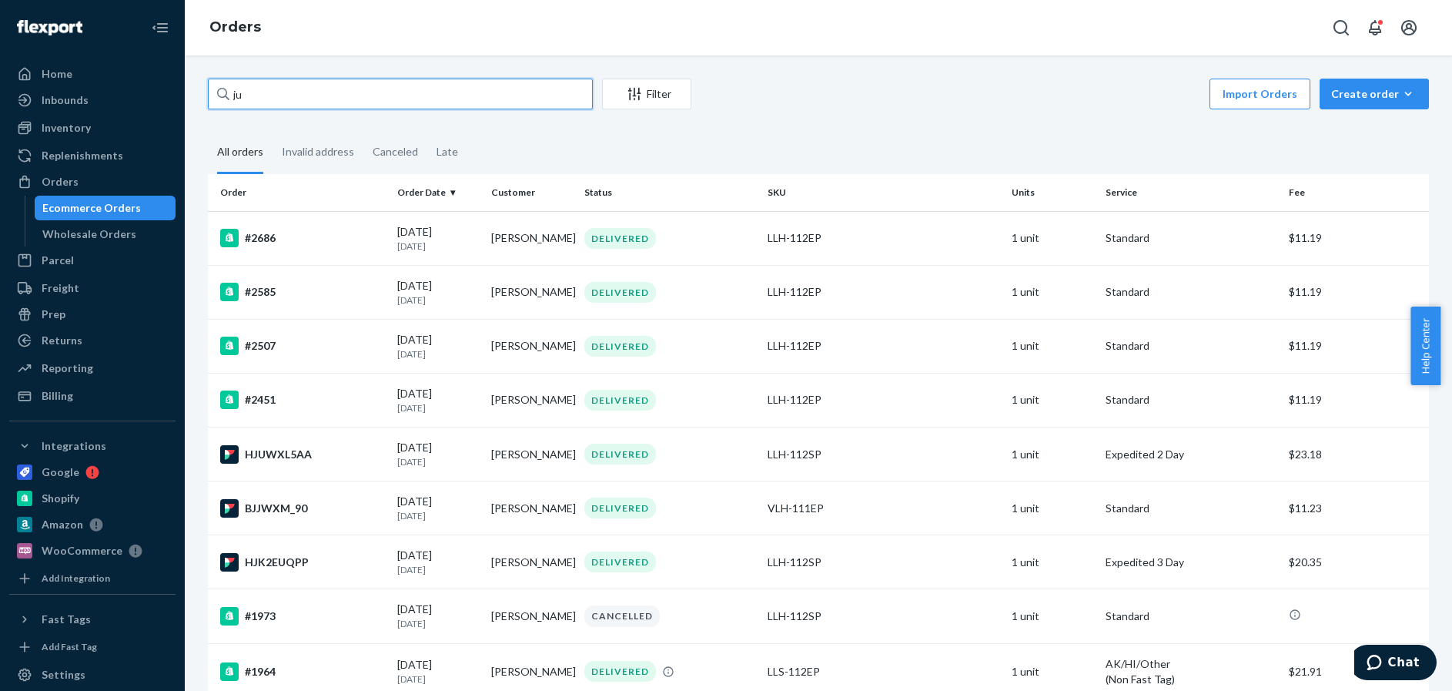
type input "j"
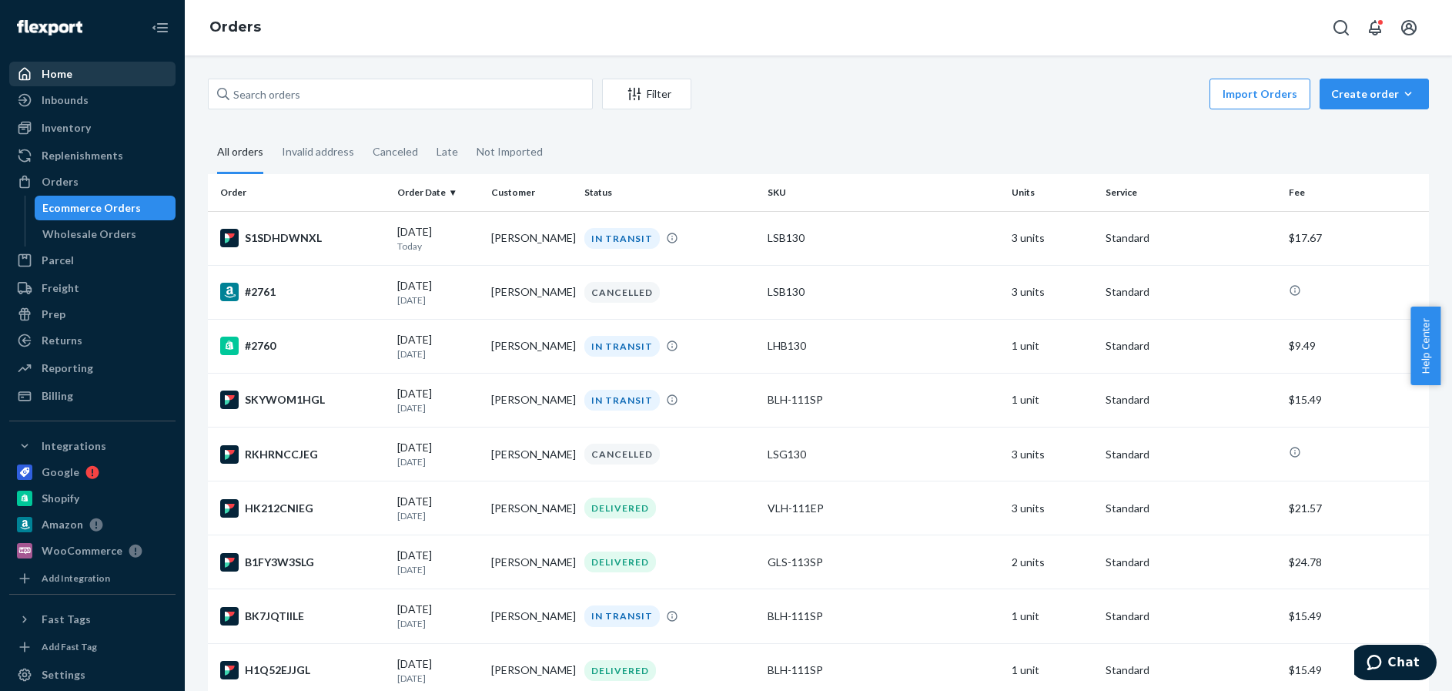
click at [56, 79] on div "Home" at bounding box center [57, 73] width 31 height 15
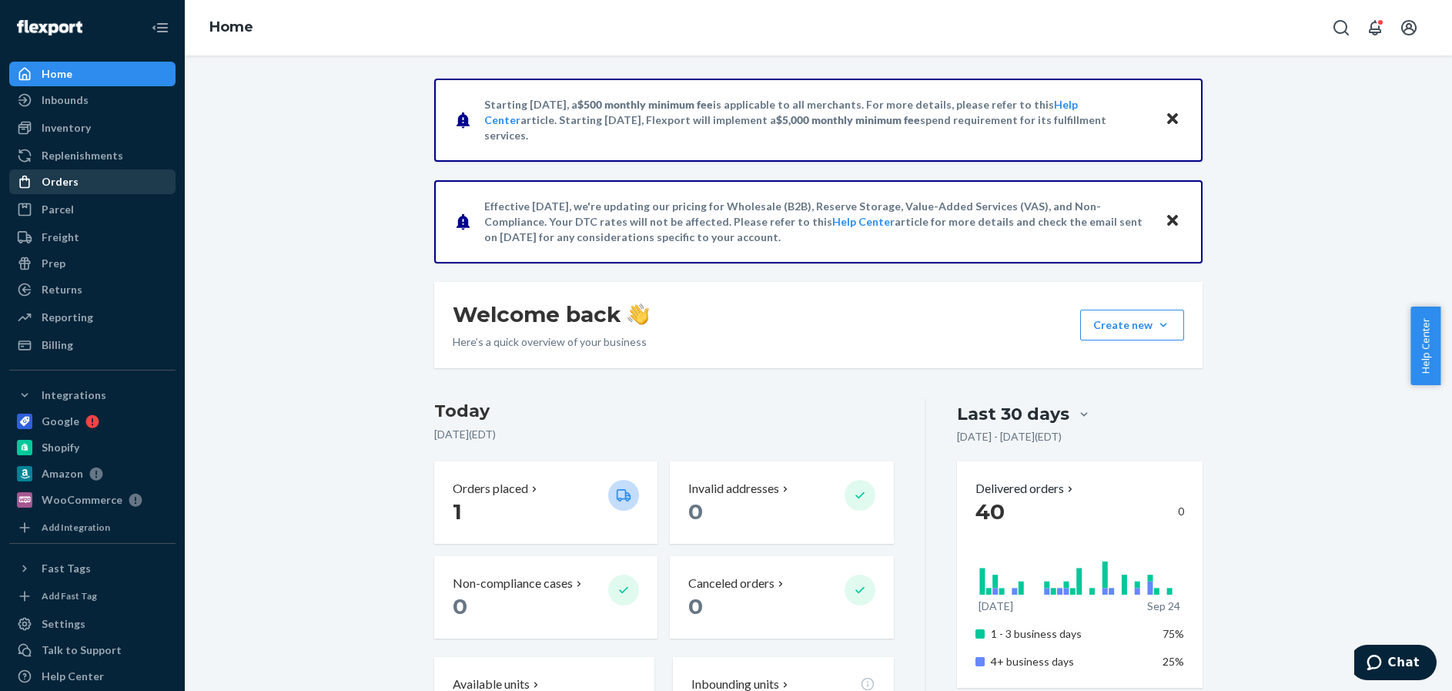
click at [53, 182] on div "Orders" at bounding box center [60, 181] width 37 height 15
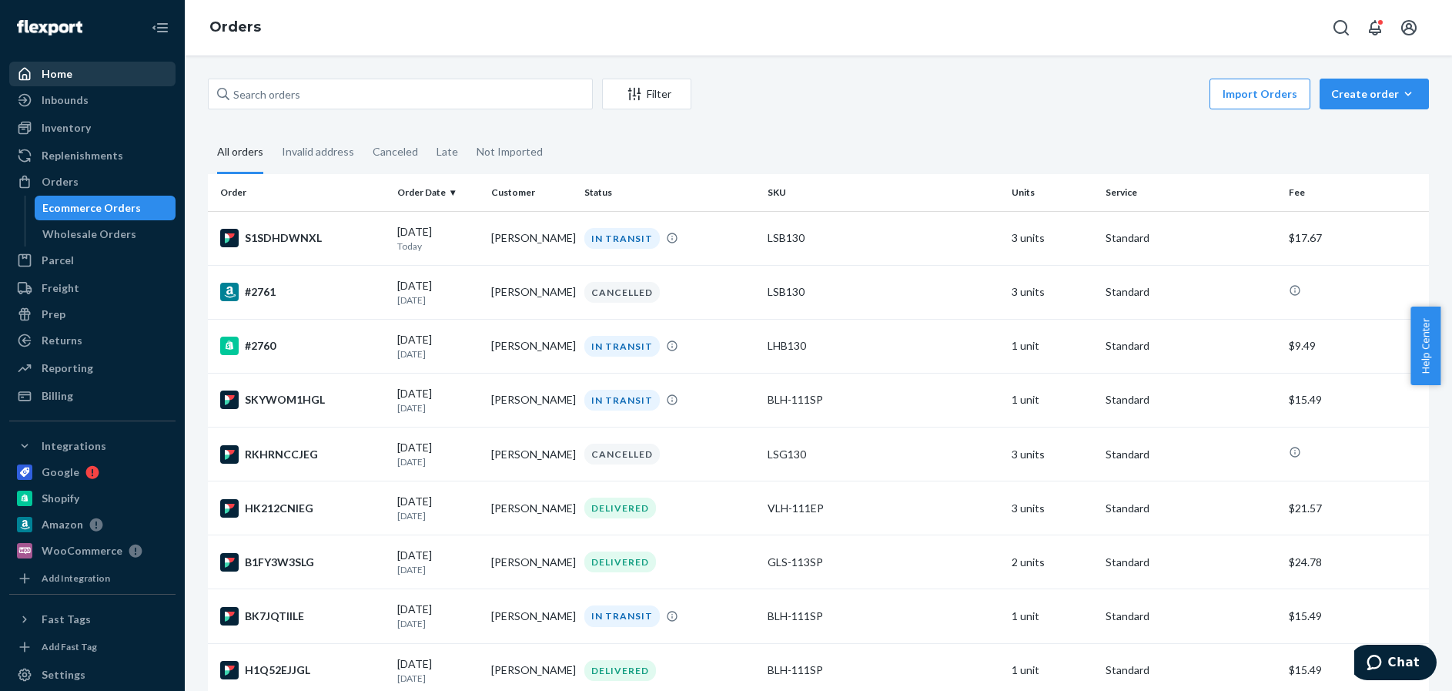
click at [62, 72] on div "Home" at bounding box center [57, 73] width 31 height 15
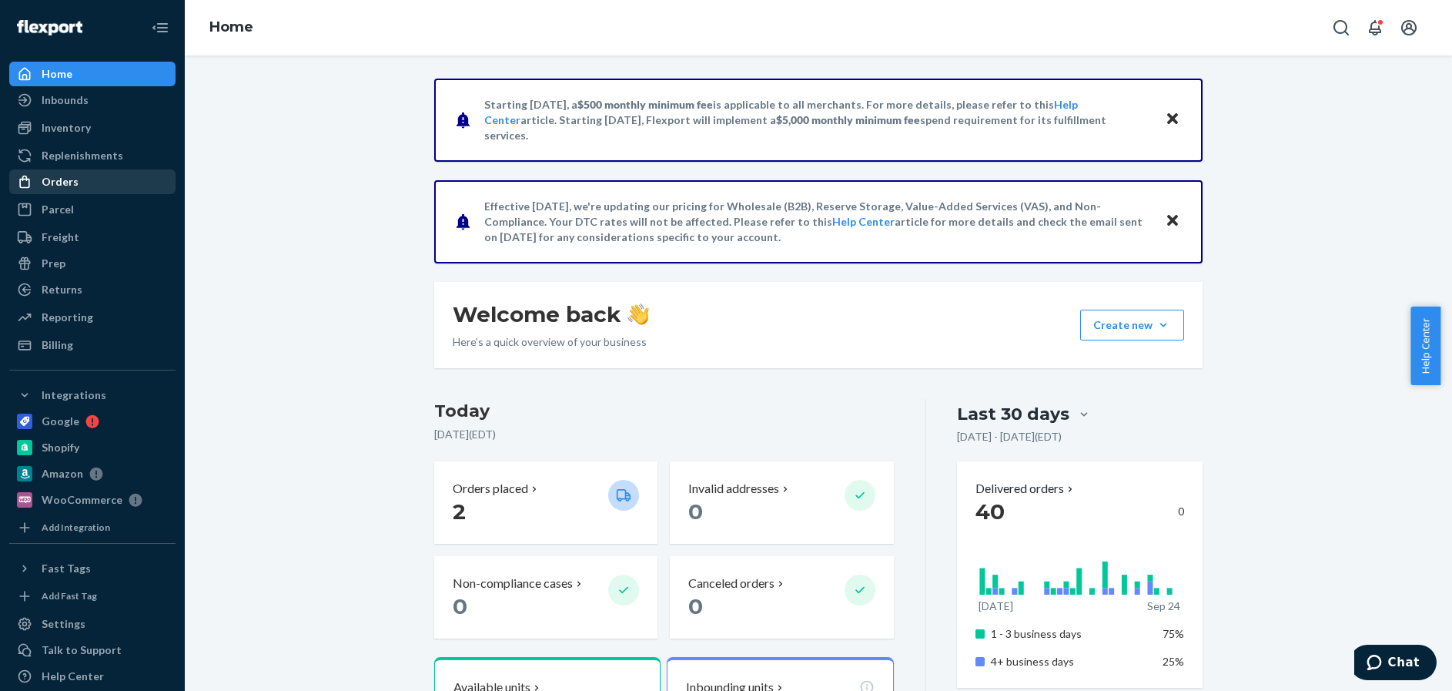
click at [64, 181] on div "Orders" at bounding box center [60, 181] width 37 height 15
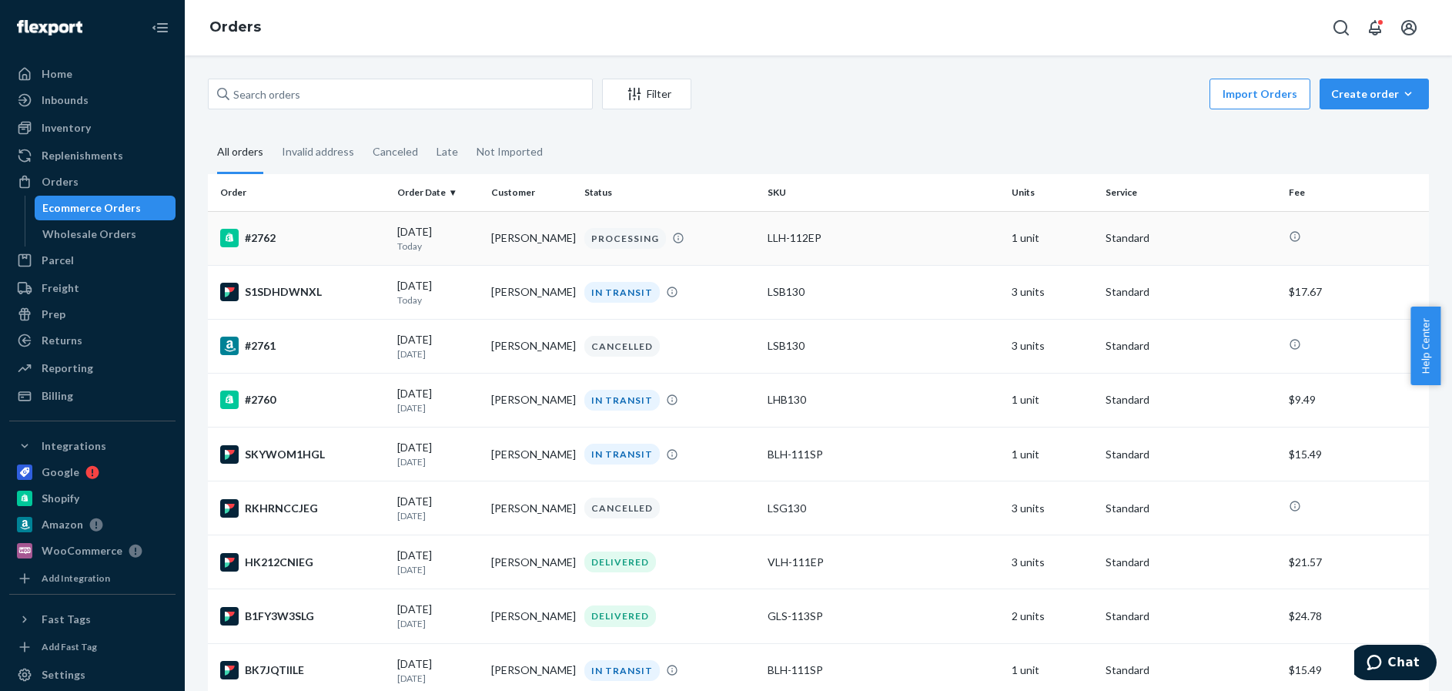
click at [330, 239] on div "#2762" at bounding box center [302, 238] width 165 height 18
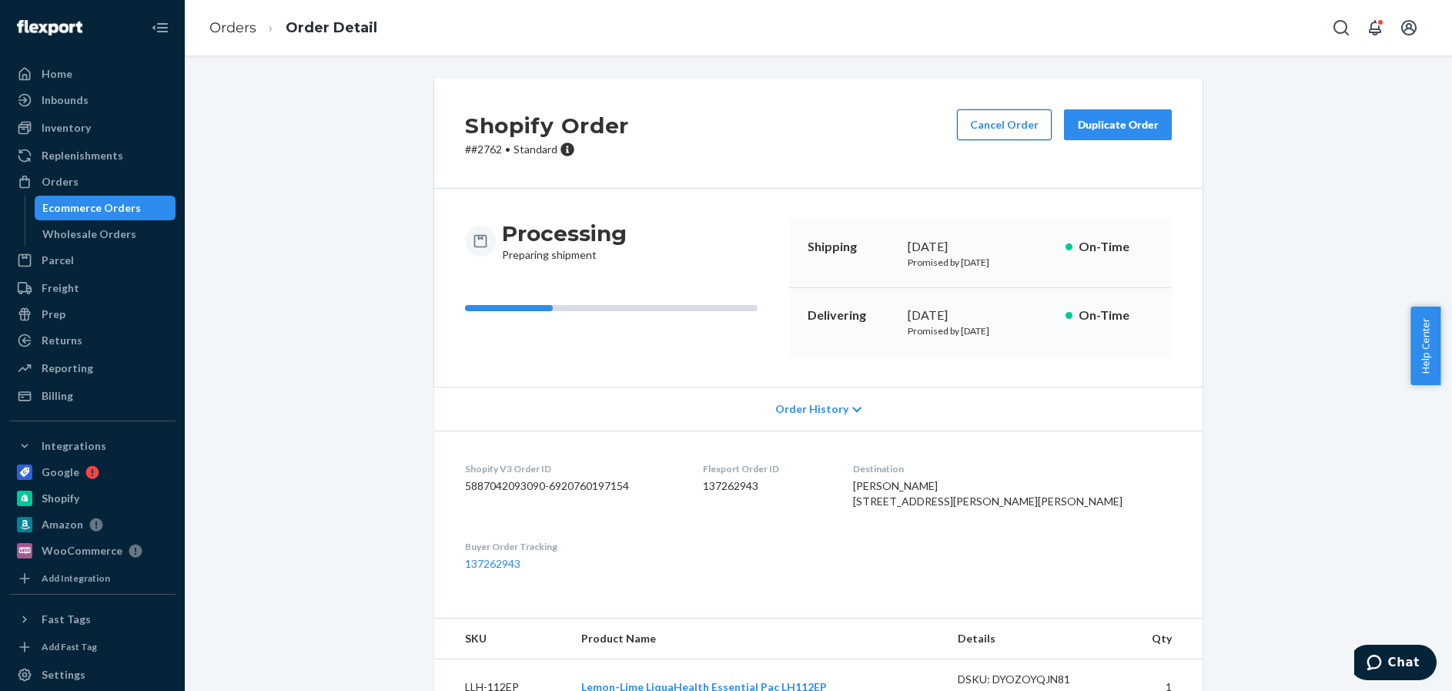
click at [1004, 124] on button "Cancel Order" at bounding box center [1004, 124] width 95 height 31
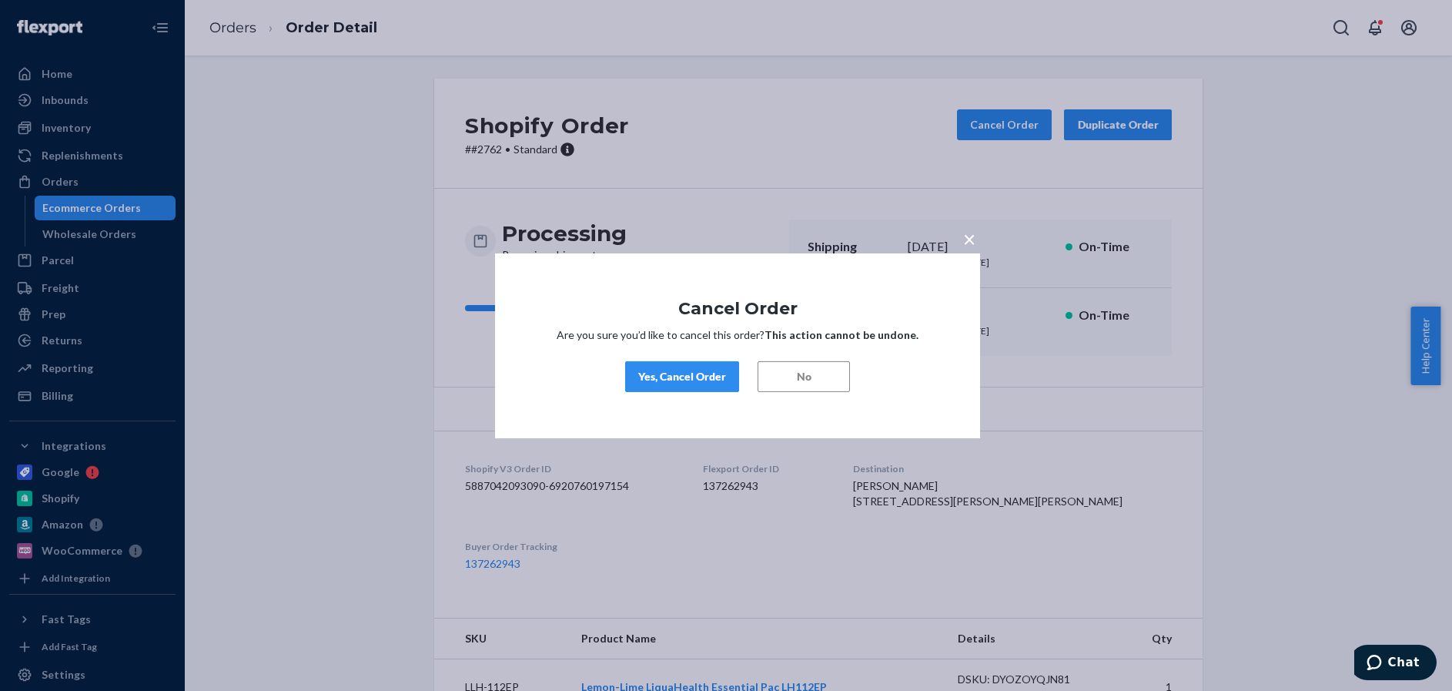
click at [677, 374] on div "Yes, Cancel Order" at bounding box center [682, 376] width 88 height 15
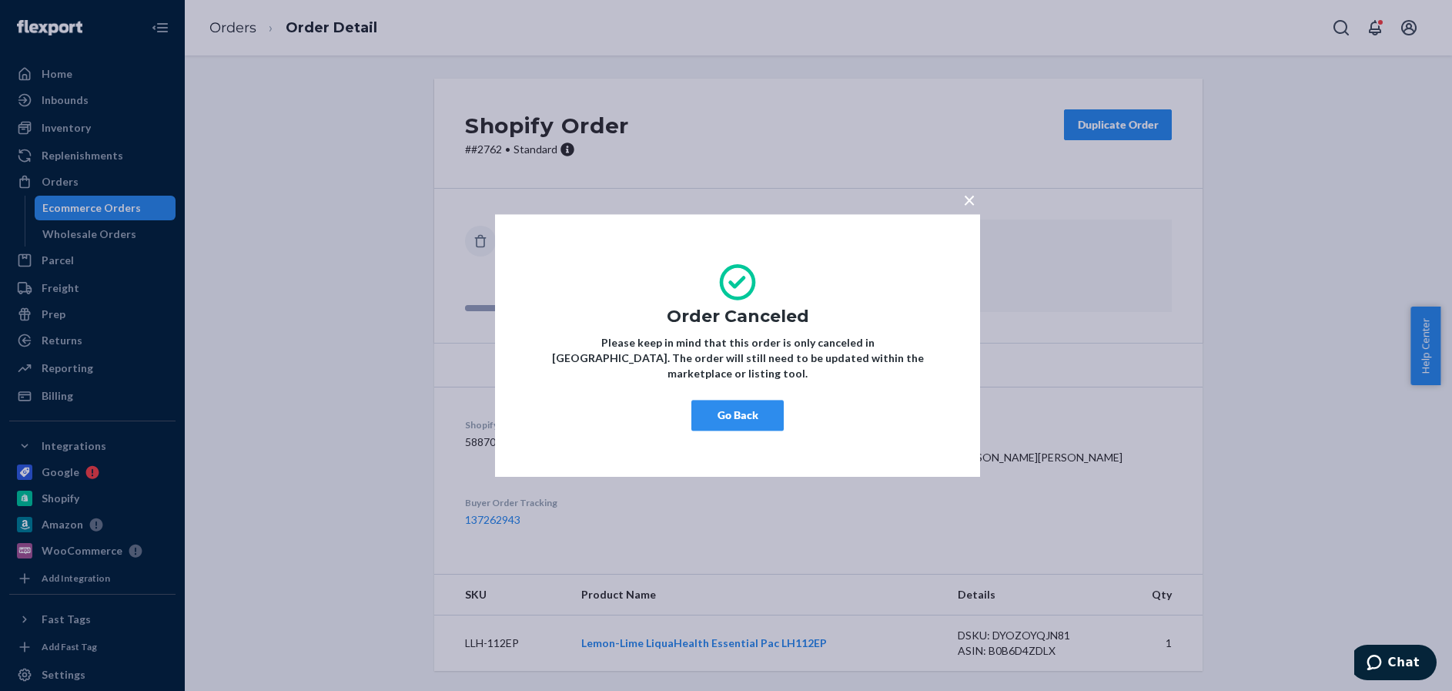
click at [967, 207] on span "×" at bounding box center [969, 199] width 12 height 26
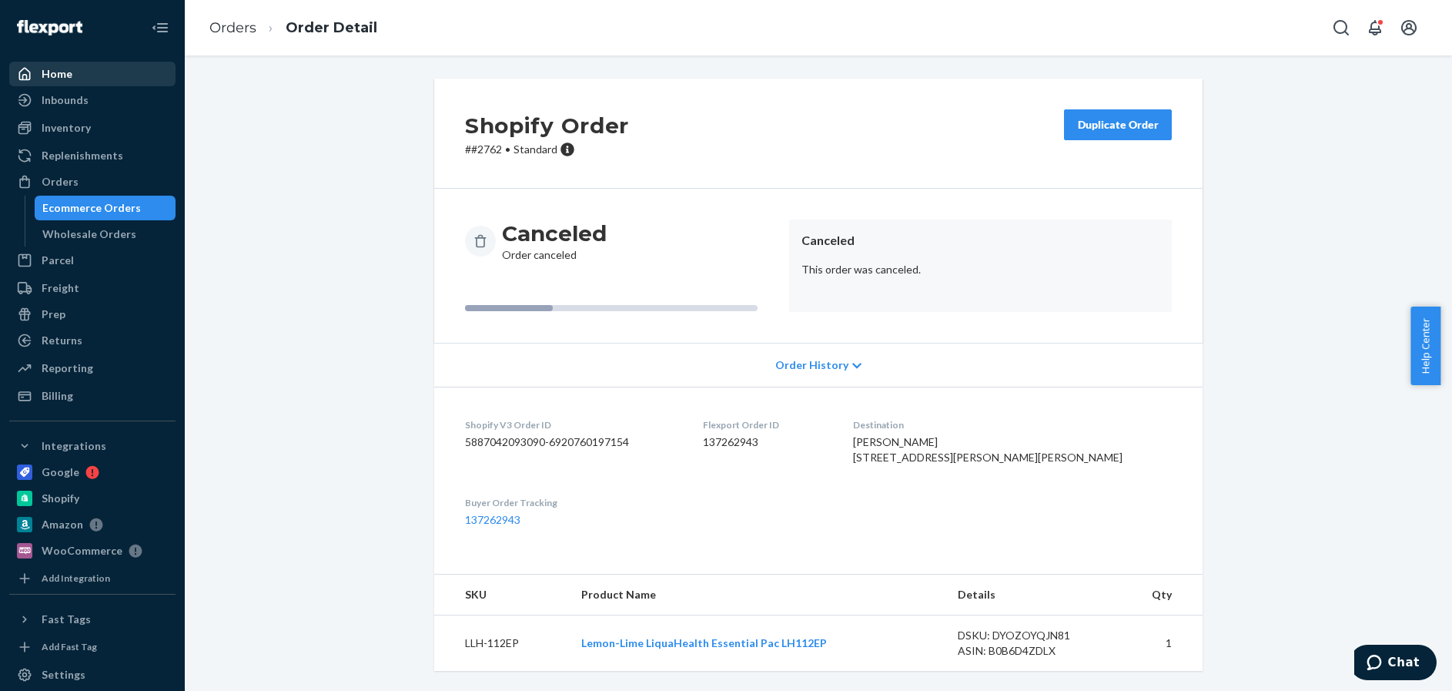
click at [53, 72] on div "Home" at bounding box center [57, 73] width 31 height 15
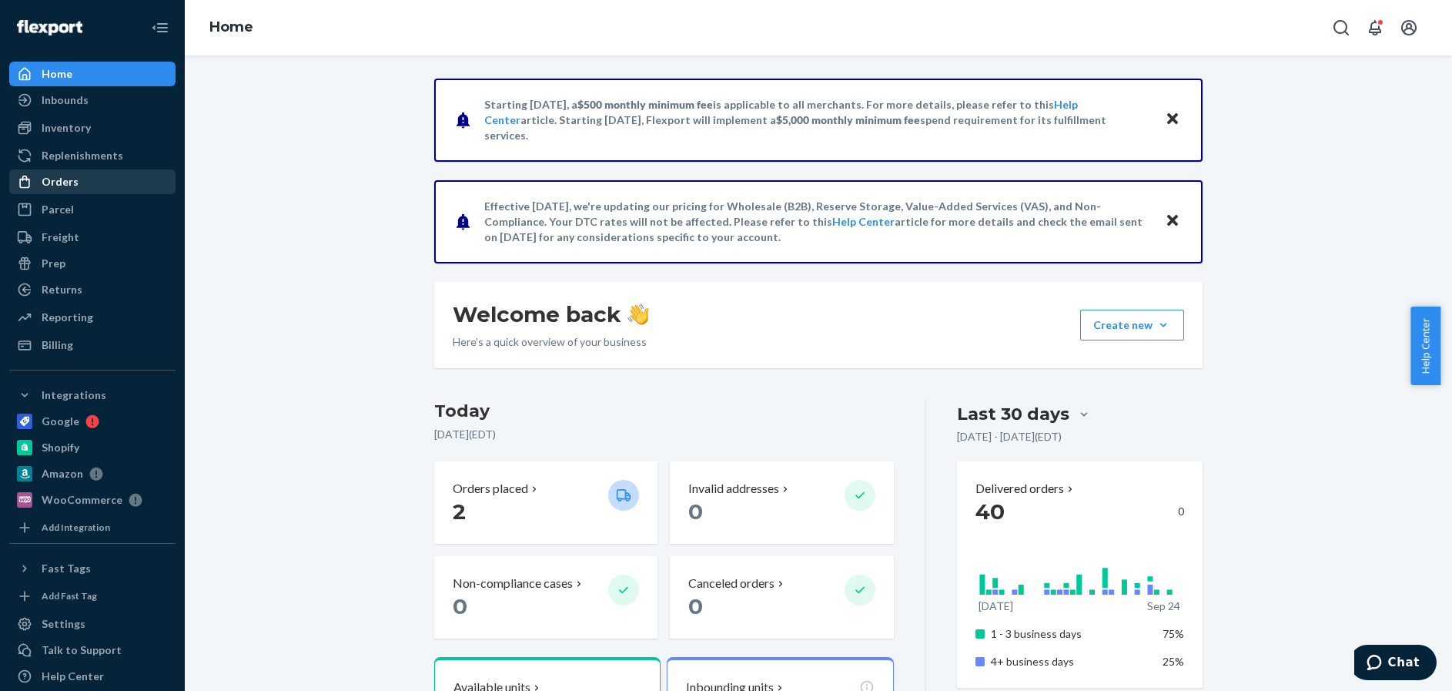
click at [52, 176] on div "Orders" at bounding box center [60, 181] width 37 height 15
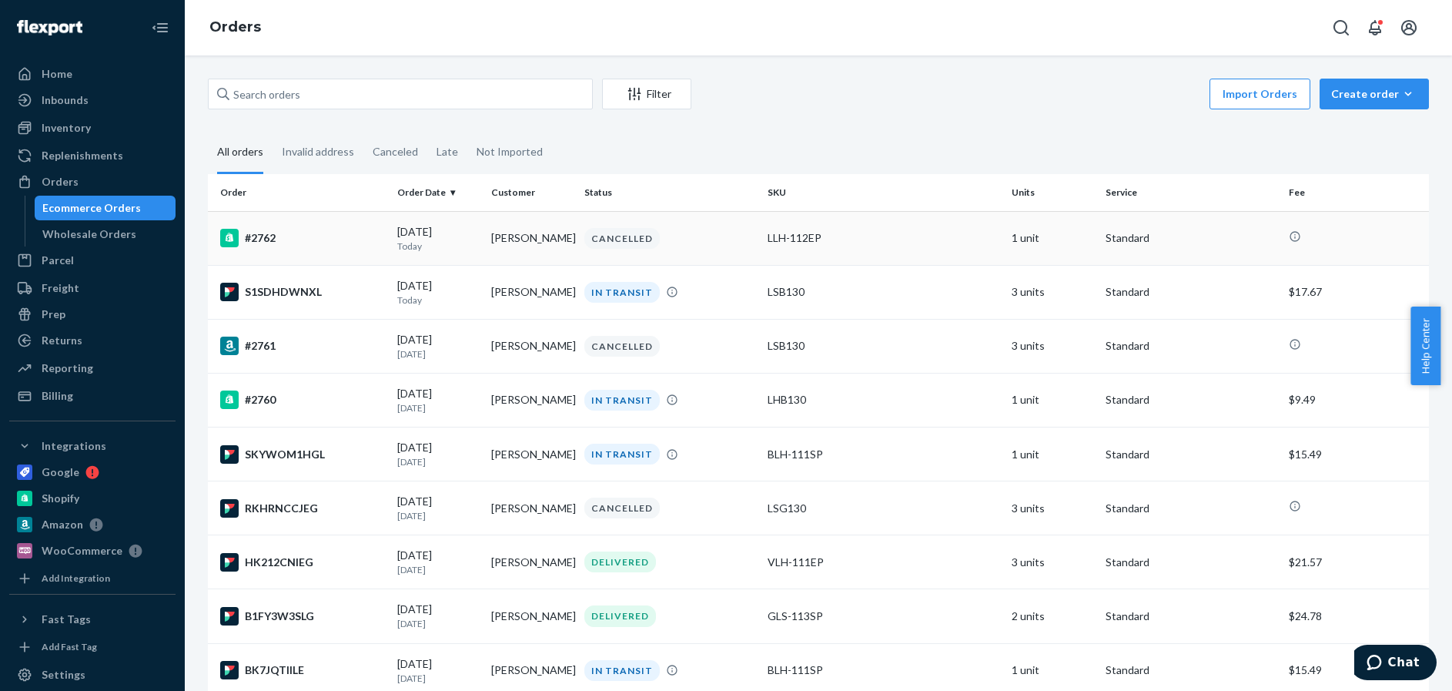
click at [385, 238] on td "#2762" at bounding box center [299, 238] width 183 height 54
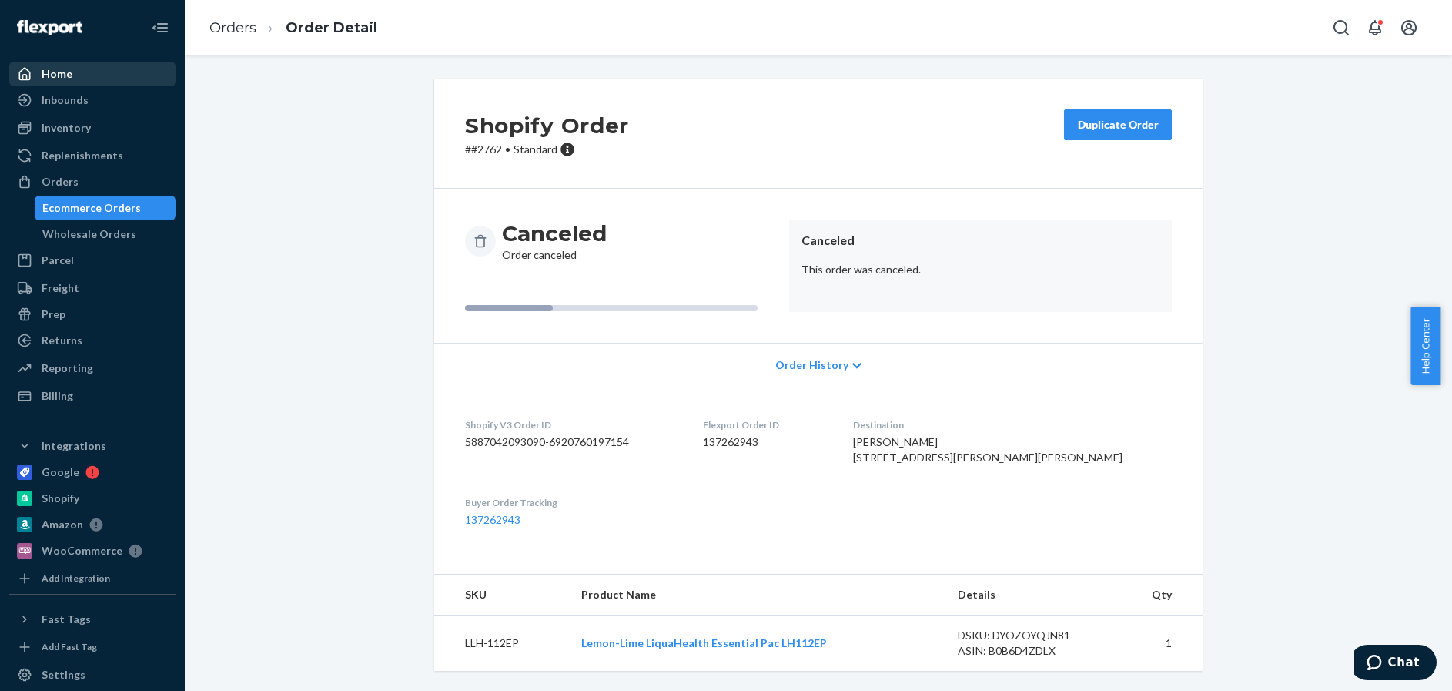
click at [59, 71] on div "Home" at bounding box center [57, 73] width 31 height 15
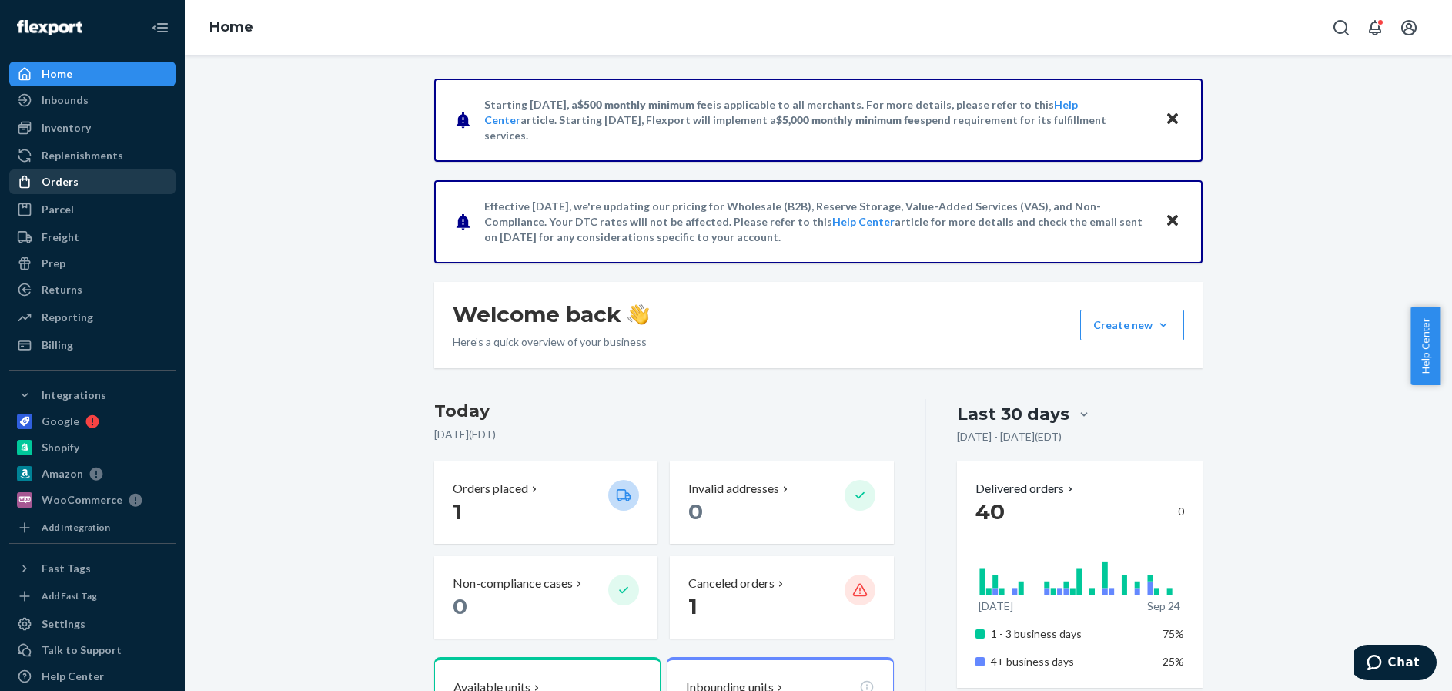
click at [60, 174] on div "Orders" at bounding box center [60, 181] width 37 height 15
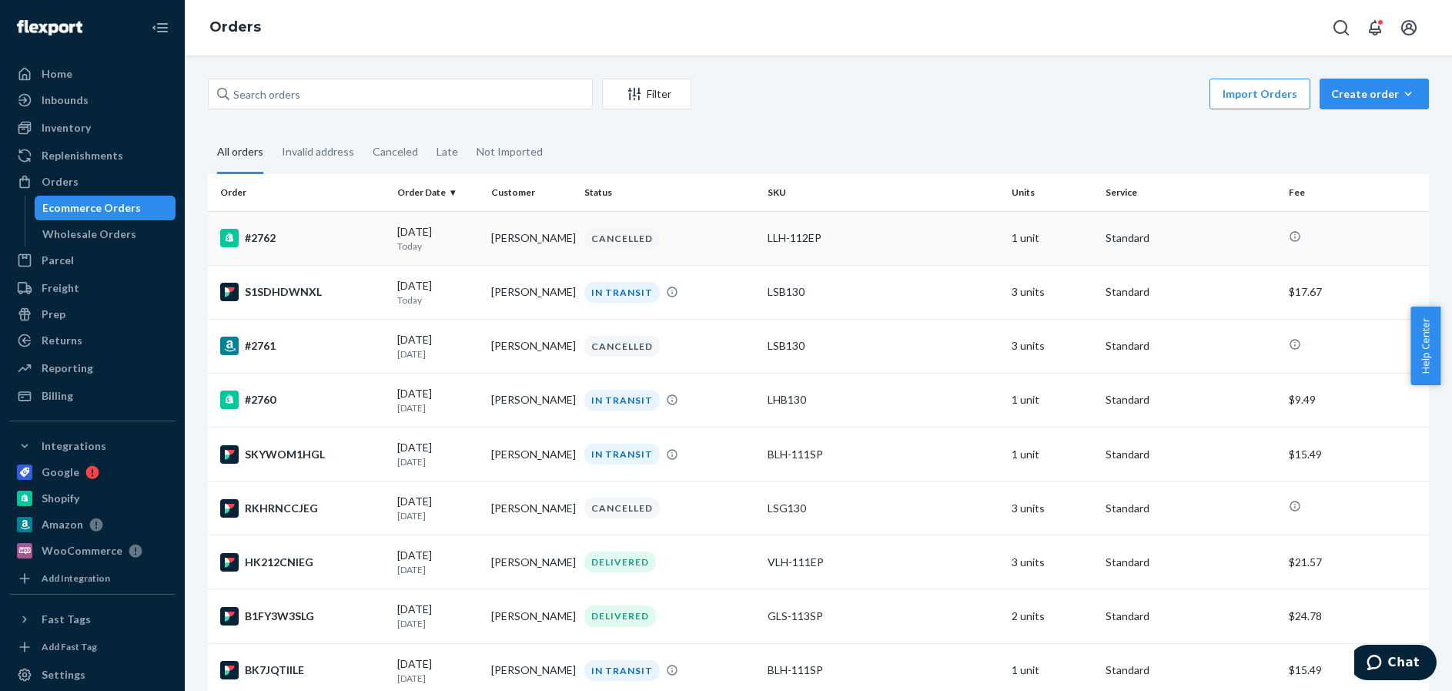
click at [328, 244] on div "#2762" at bounding box center [302, 238] width 165 height 18
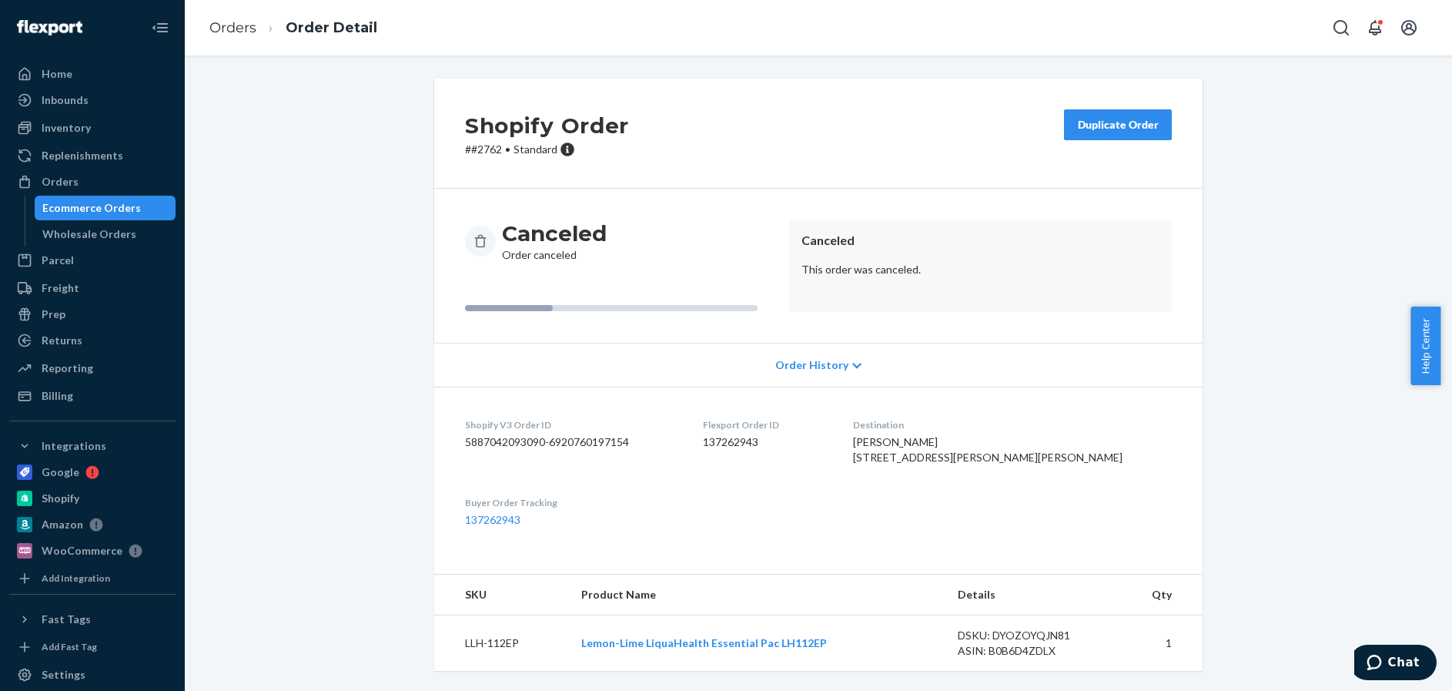
click at [1106, 118] on div "Duplicate Order" at bounding box center [1118, 124] width 82 height 15
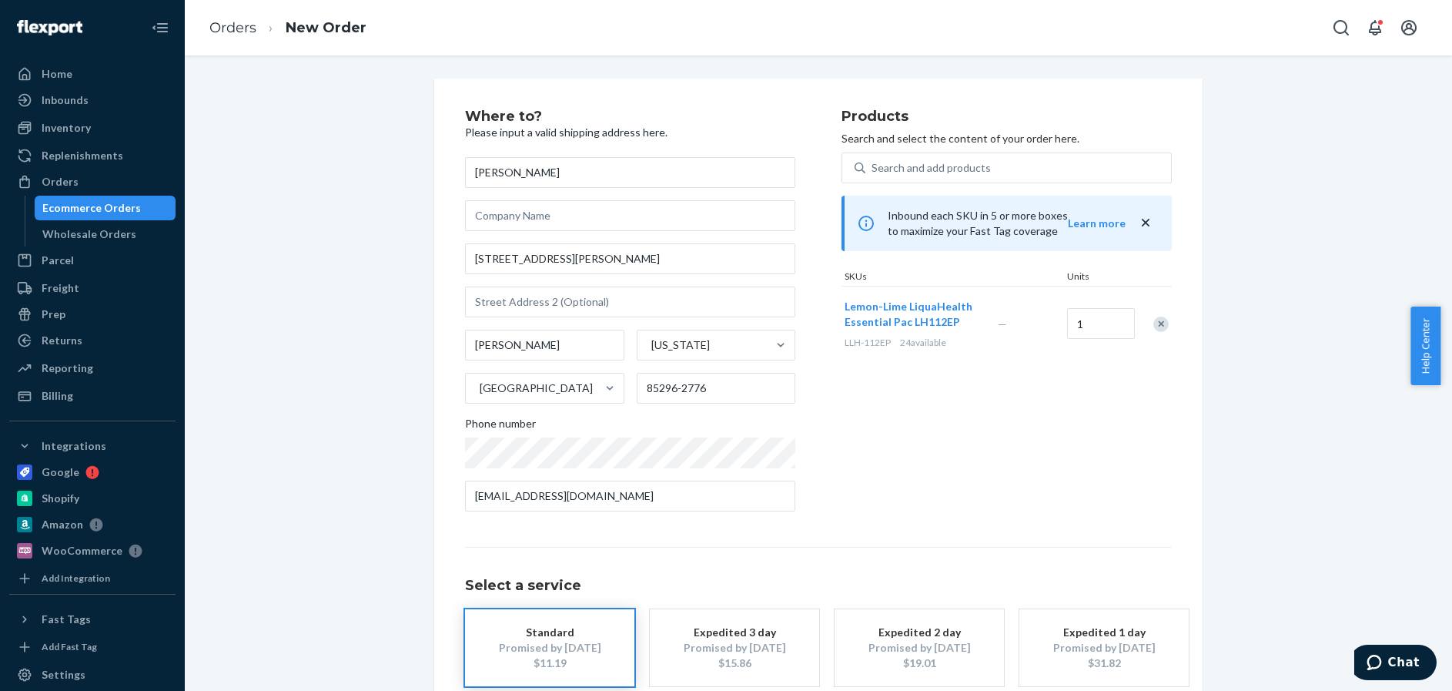
click at [719, 637] on div "Expedited 3 day" at bounding box center [734, 631] width 123 height 15
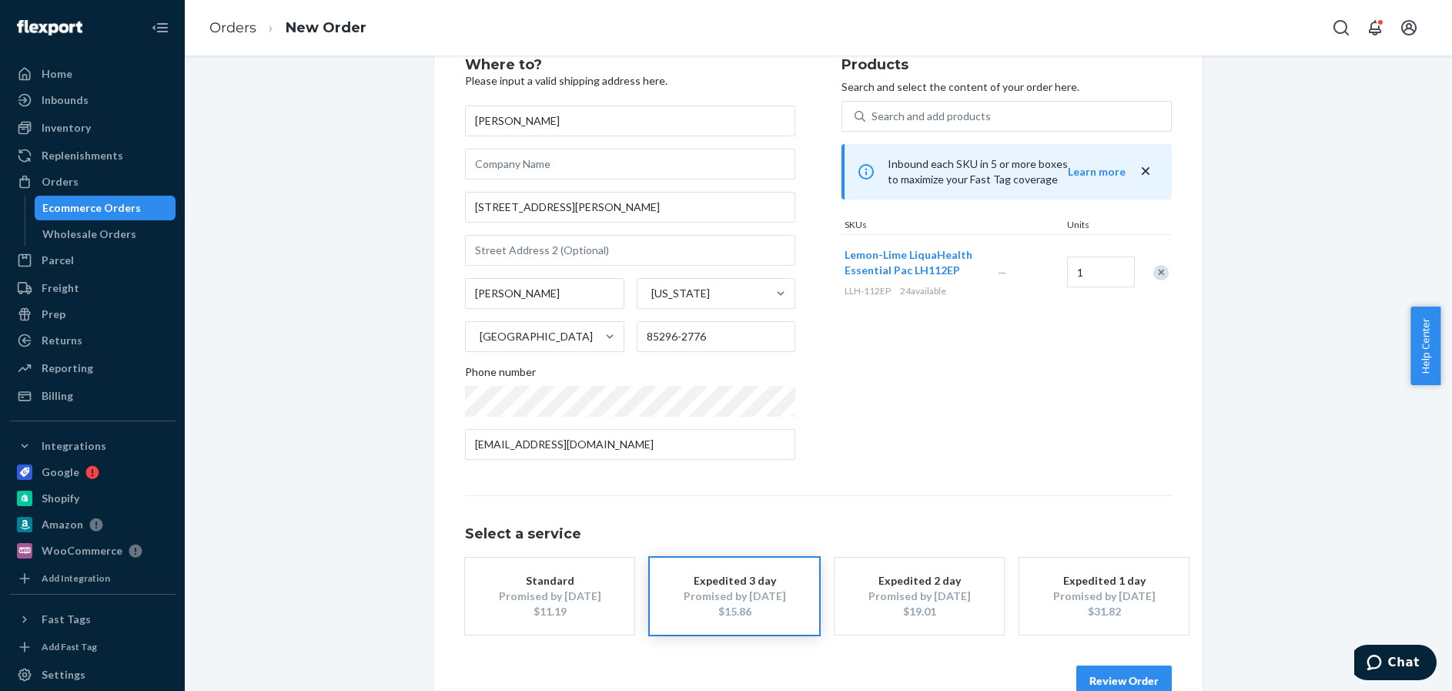
scroll to position [77, 0]
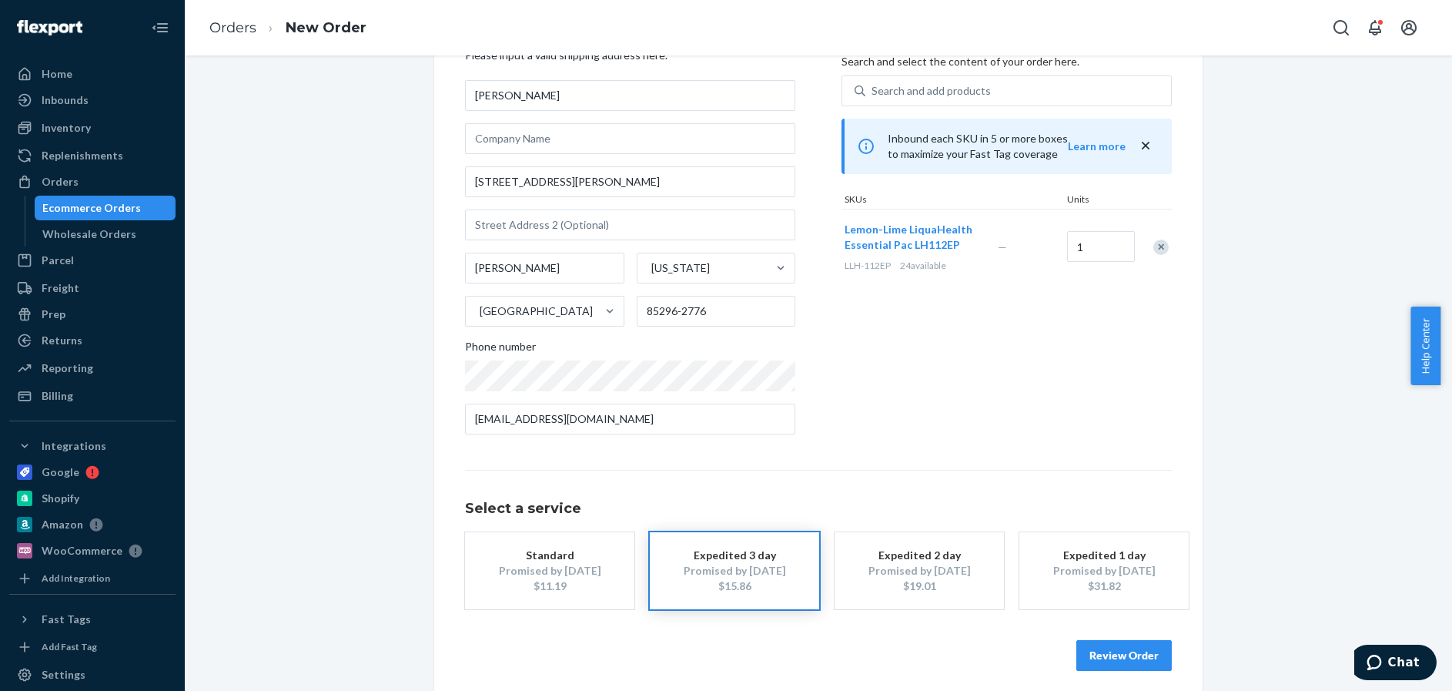
click at [1119, 652] on button "Review Order" at bounding box center [1123, 655] width 95 height 31
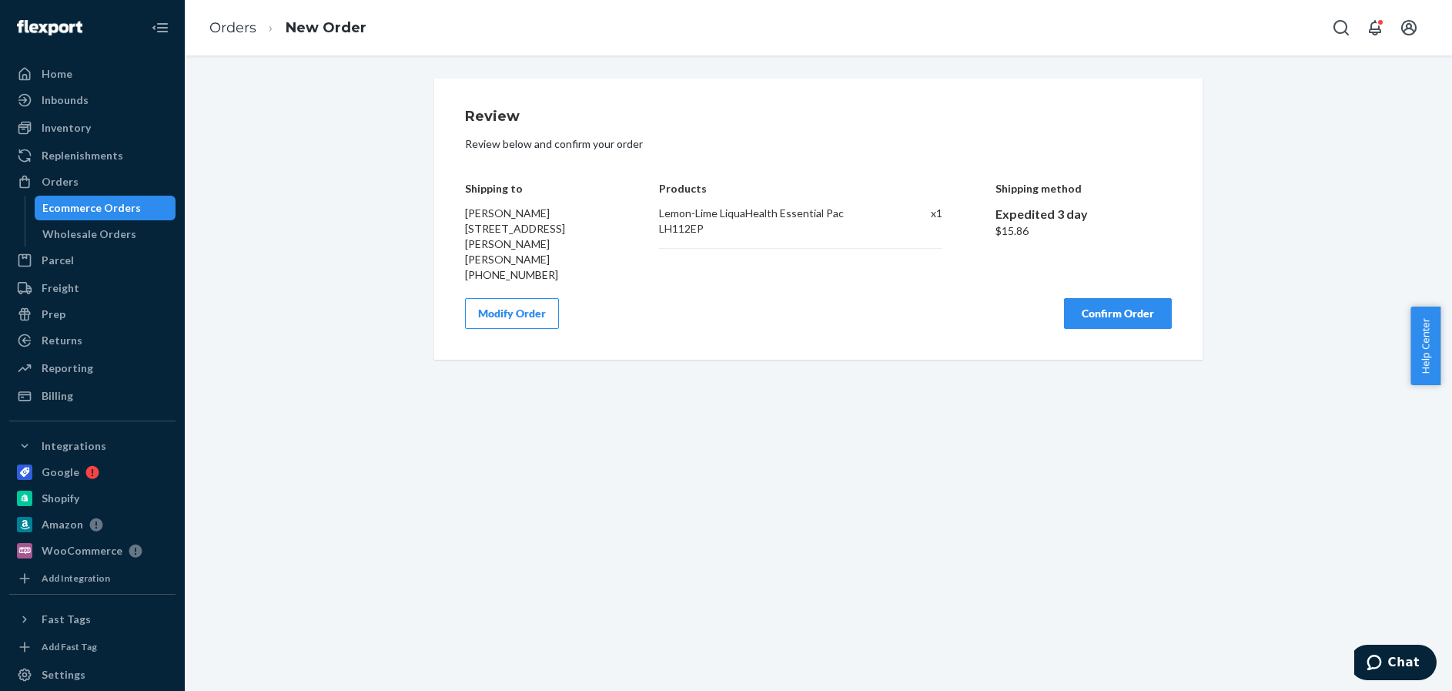
scroll to position [0, 0]
click at [1116, 300] on button "Confirm Order" at bounding box center [1118, 313] width 108 height 31
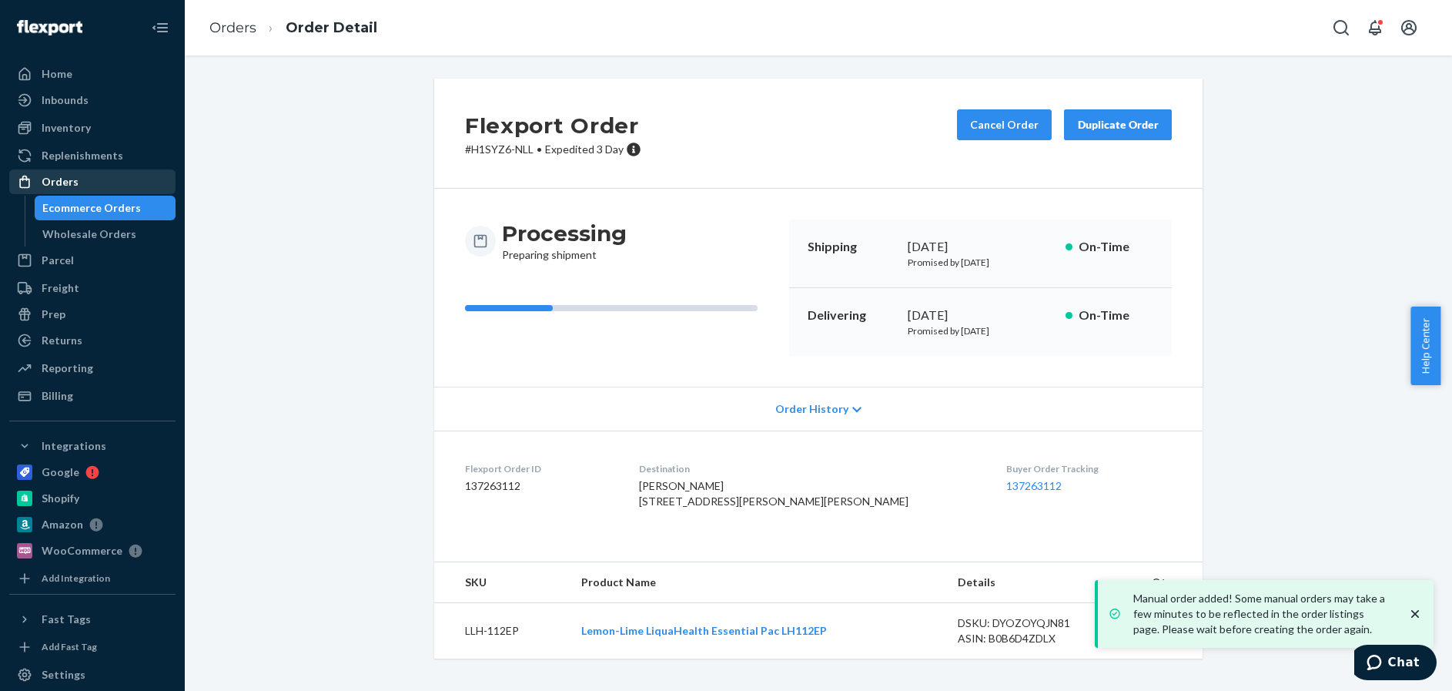
click at [55, 180] on div "Orders" at bounding box center [60, 181] width 37 height 15
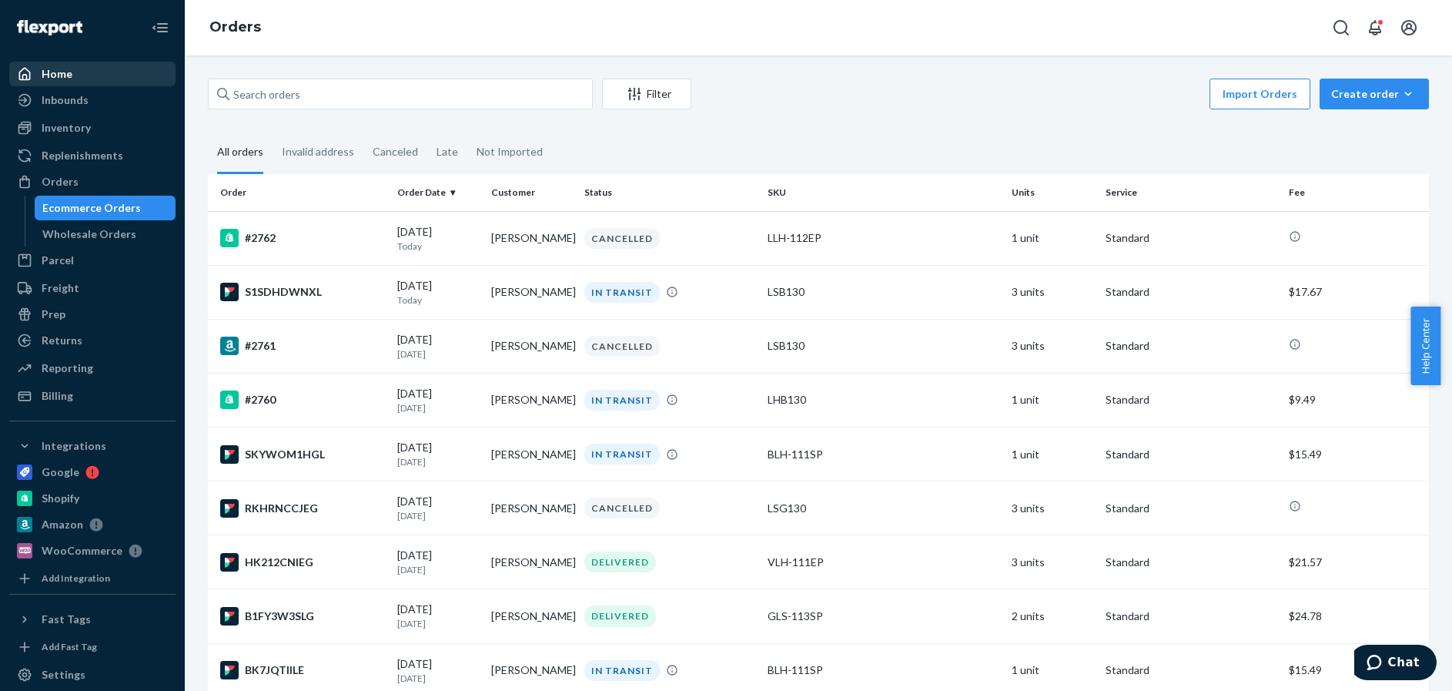
click at [51, 69] on div "Home" at bounding box center [57, 73] width 31 height 15
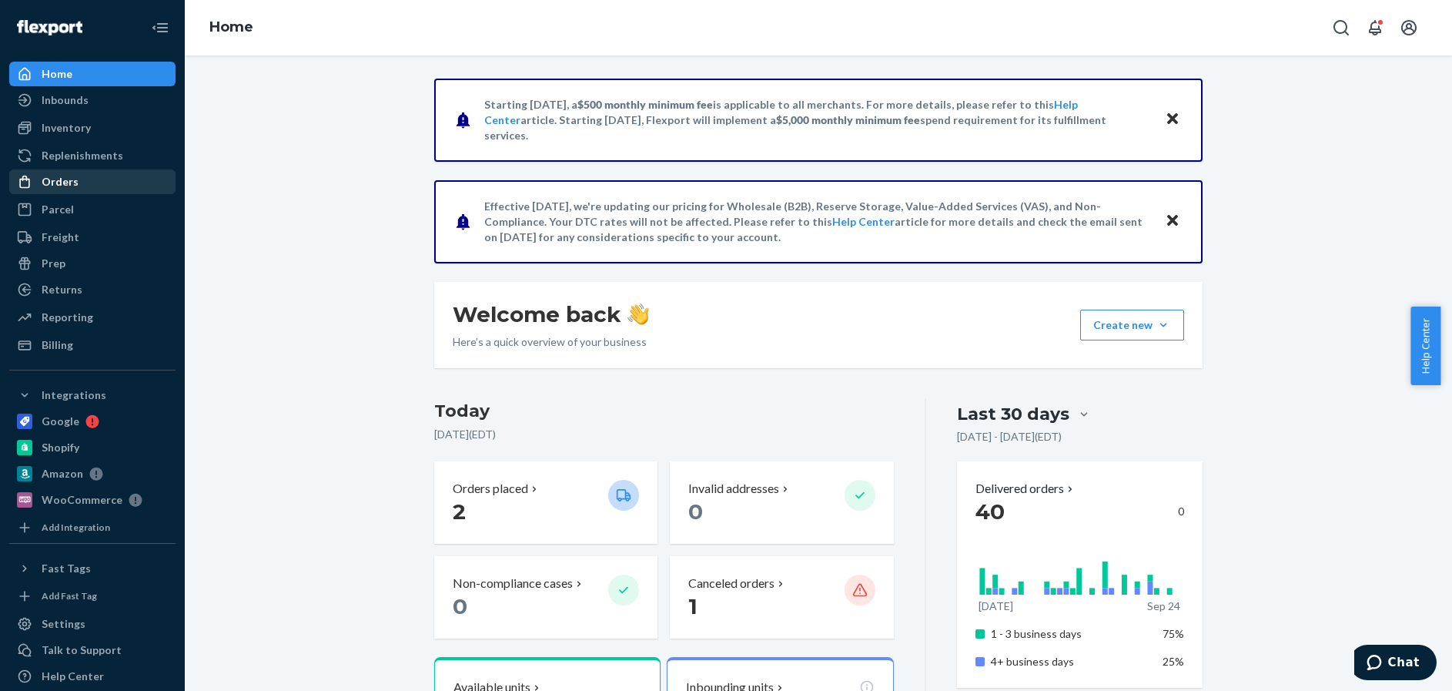
click at [62, 179] on div "Orders" at bounding box center [60, 181] width 37 height 15
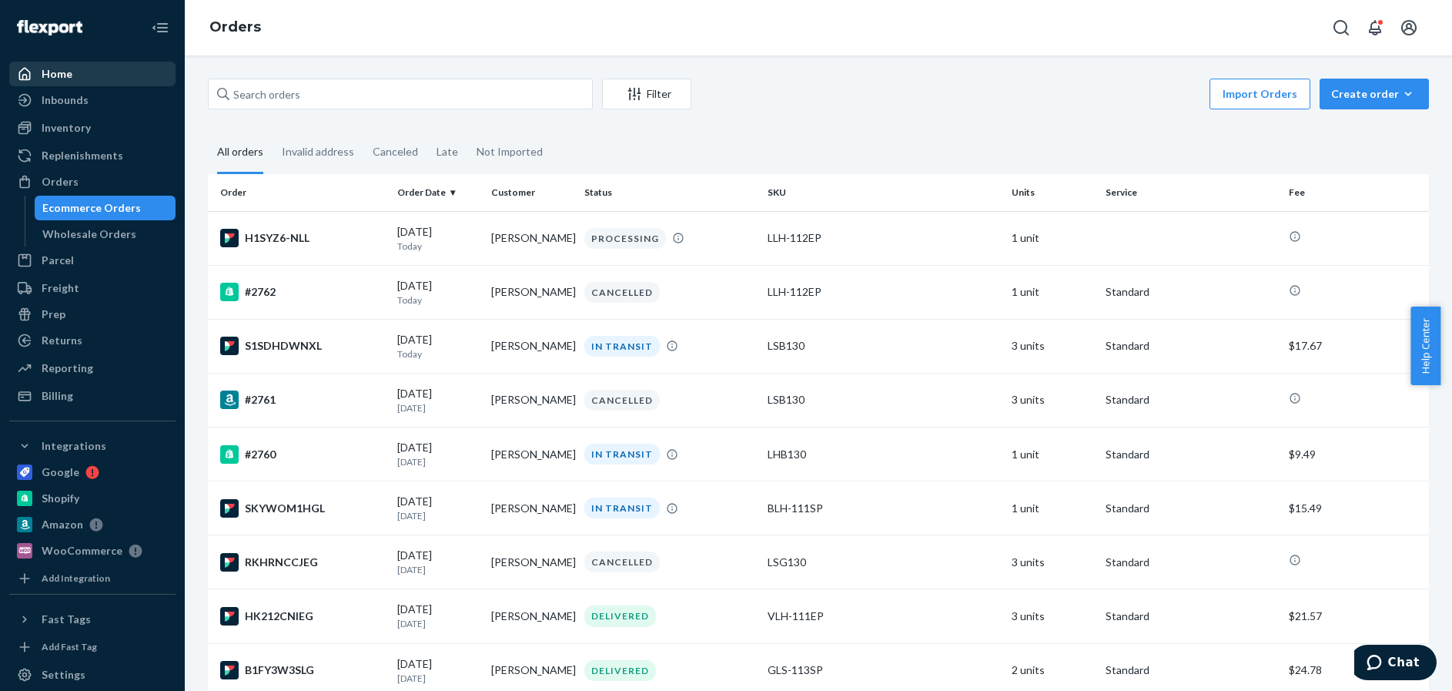
click at [57, 71] on div "Home" at bounding box center [57, 73] width 31 height 15
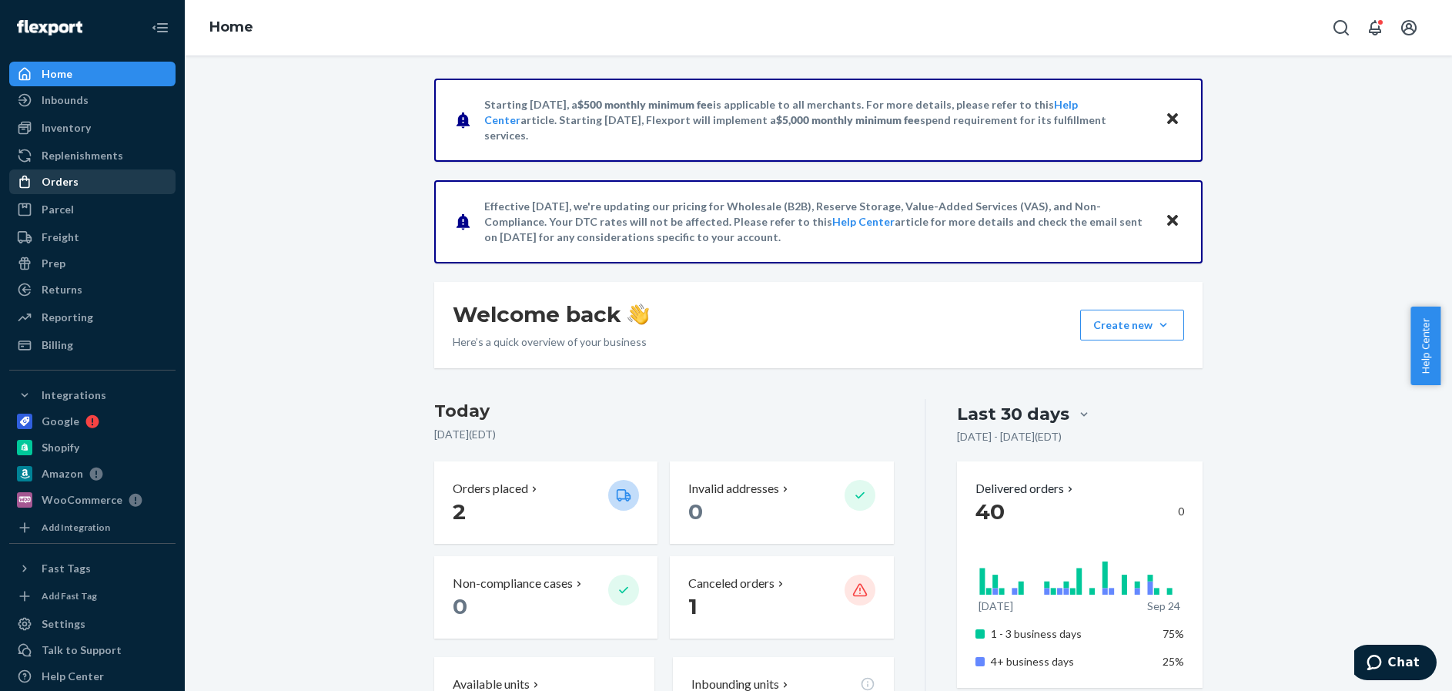
click at [54, 182] on div "Orders" at bounding box center [60, 181] width 37 height 15
